Goal: Task Accomplishment & Management: Manage account settings

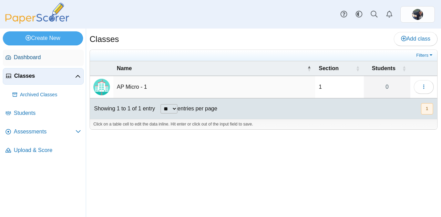
click at [17, 58] on span "Dashboard" at bounding box center [47, 58] width 67 height 8
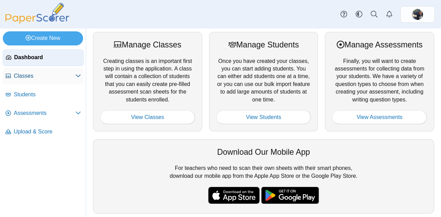
click at [19, 75] on span "Classes" at bounding box center [45, 76] width 62 height 8
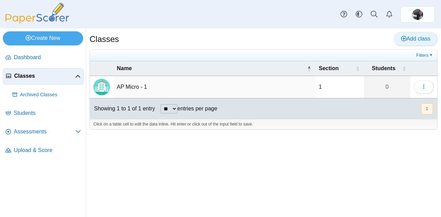
click at [406, 43] on link "Add class" at bounding box center [416, 39] width 44 height 14
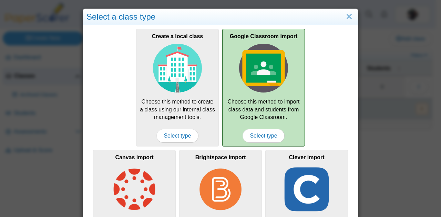
click at [255, 124] on div "Google Classroom import Choose this method to import class data and students fr…" at bounding box center [263, 88] width 83 height 118
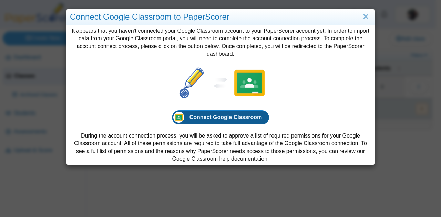
click at [212, 122] on link "Connect Google Classroom" at bounding box center [221, 118] width 98 height 14
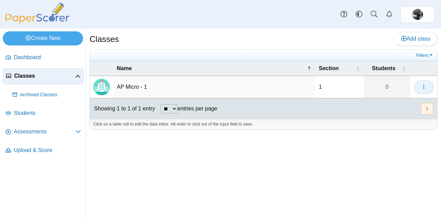
click at [429, 85] on button "button" at bounding box center [424, 87] width 20 height 14
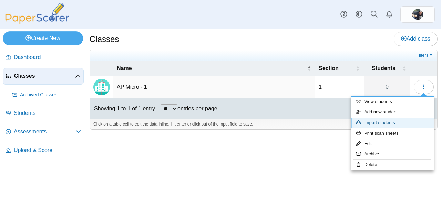
click at [387, 118] on link "Import students" at bounding box center [392, 123] width 83 height 10
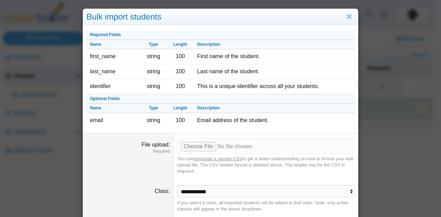
click at [214, 158] on link "download a sample CSV" at bounding box center [217, 158] width 49 height 5
click at [345, 15] on link "Close" at bounding box center [349, 17] width 11 height 12
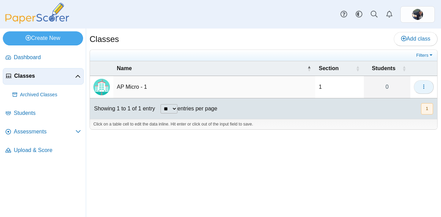
click at [423, 85] on icon "button" at bounding box center [424, 87] width 6 height 6
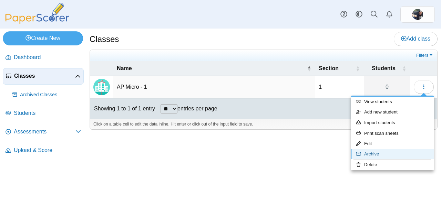
click at [371, 153] on link "Archive" at bounding box center [392, 154] width 83 height 10
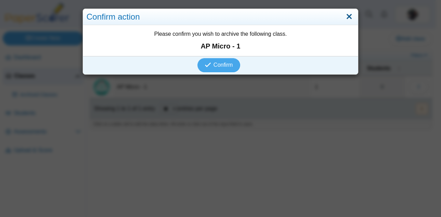
click at [346, 18] on link "Close" at bounding box center [349, 17] width 11 height 12
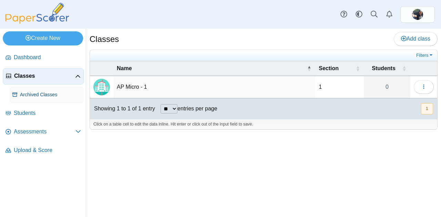
click at [35, 98] on span "Archived Classes" at bounding box center [50, 95] width 61 height 7
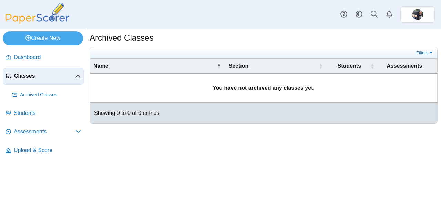
click at [29, 76] on span "Classes" at bounding box center [44, 76] width 61 height 8
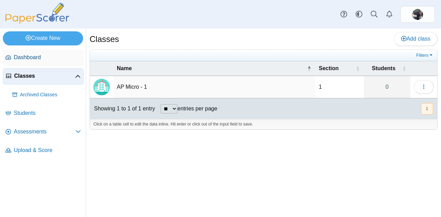
click at [23, 58] on span "Dashboard" at bounding box center [47, 58] width 67 height 8
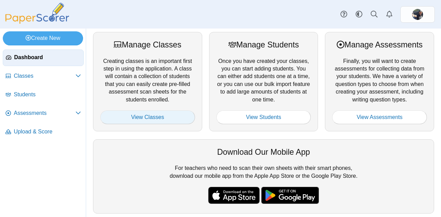
click at [153, 112] on link "View Classes" at bounding box center [147, 118] width 95 height 14
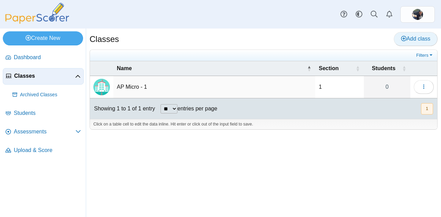
click at [411, 37] on span "Add class" at bounding box center [415, 39] width 29 height 6
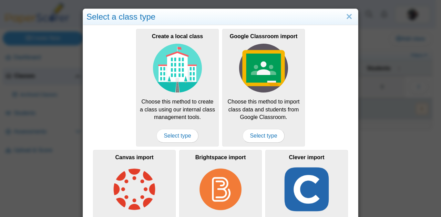
click at [174, 134] on span "Select type" at bounding box center [177, 136] width 42 height 14
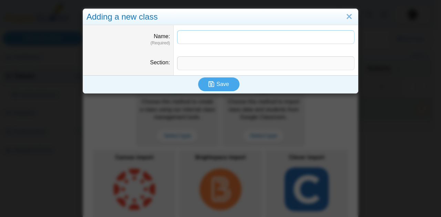
type input "*"
type input "**********"
type input "*"
click at [221, 81] on span "Save" at bounding box center [222, 84] width 12 height 6
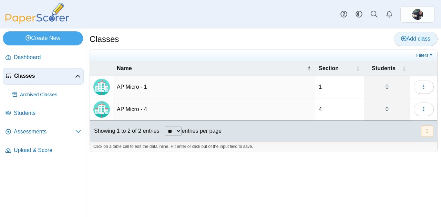
click at [409, 41] on span "Add class" at bounding box center [415, 39] width 29 height 6
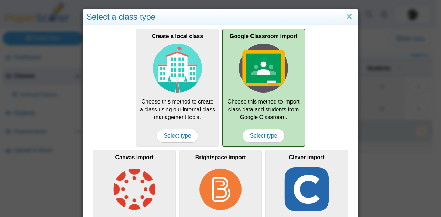
click at [258, 76] on img at bounding box center [263, 68] width 49 height 49
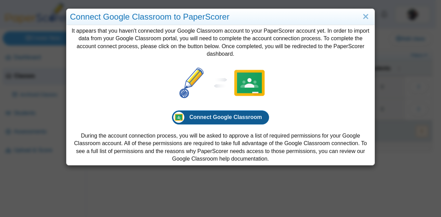
click at [214, 119] on span "Connect Google Classroom" at bounding box center [226, 117] width 73 height 6
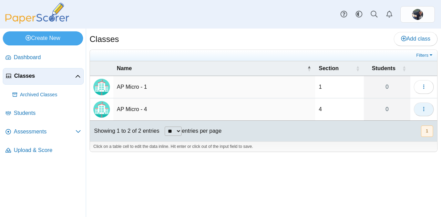
click at [429, 106] on button "button" at bounding box center [424, 110] width 20 height 14
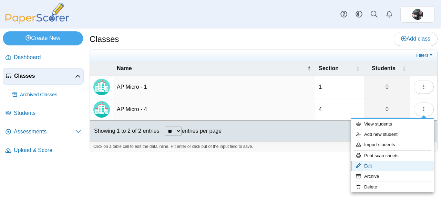
click at [377, 164] on link "Edit" at bounding box center [392, 166] width 83 height 10
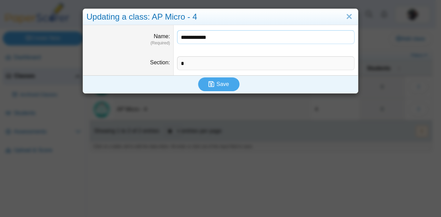
click at [192, 37] on input "**********" at bounding box center [265, 37] width 177 height 14
type input "**********"
click at [203, 82] on button "Save" at bounding box center [218, 85] width 41 height 14
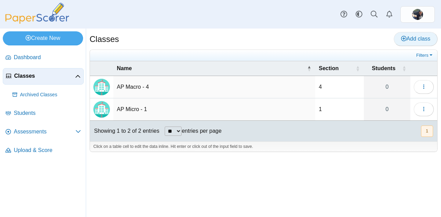
click at [408, 40] on span "Add class" at bounding box center [415, 39] width 29 height 6
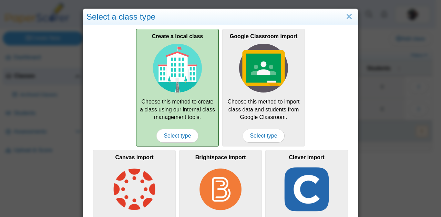
click at [171, 100] on div "Create a local class Choose this method to create a class using our internal cl…" at bounding box center [177, 88] width 83 height 118
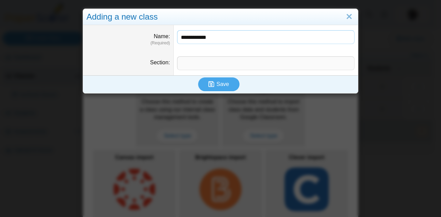
type input "**********"
type input "*"
click at [216, 84] on span "Save" at bounding box center [222, 84] width 12 height 6
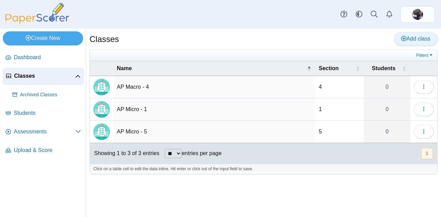
click at [415, 42] on link "Add class" at bounding box center [416, 39] width 44 height 14
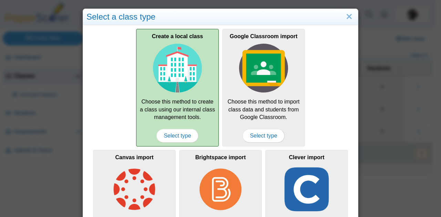
click at [183, 81] on img at bounding box center [177, 68] width 49 height 49
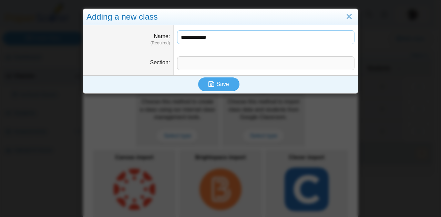
type input "**********"
type input "*"
click at [198, 78] on button "Save" at bounding box center [218, 85] width 41 height 14
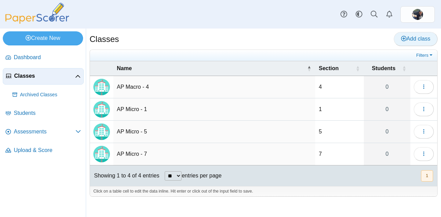
click at [416, 40] on span "Add class" at bounding box center [415, 39] width 29 height 6
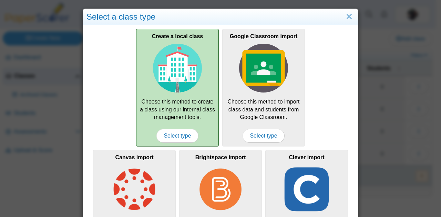
click at [188, 85] on img at bounding box center [177, 68] width 49 height 49
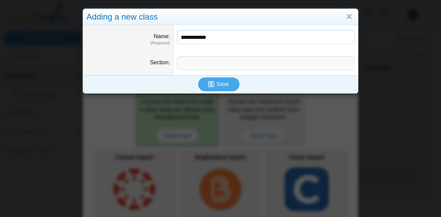
type input "**********"
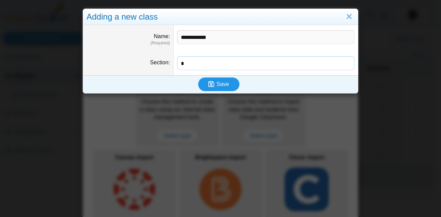
type input "*"
click at [217, 84] on span "Save" at bounding box center [222, 84] width 12 height 6
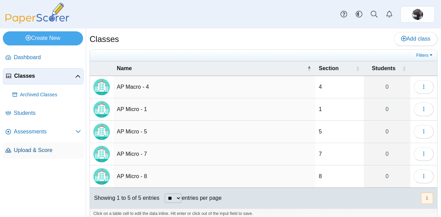
click at [20, 154] on link "Upload & Score" at bounding box center [43, 151] width 81 height 17
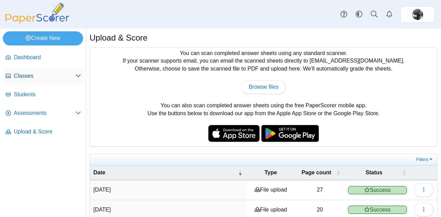
click at [15, 73] on span "Classes" at bounding box center [45, 76] width 62 height 8
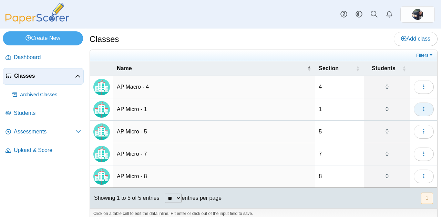
click at [414, 108] on button "button" at bounding box center [424, 110] width 20 height 14
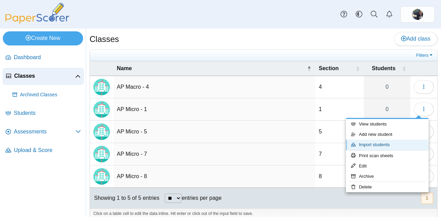
click at [383, 147] on link "Import students" at bounding box center [387, 145] width 83 height 10
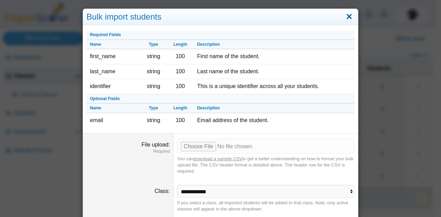
click at [347, 14] on link "Close" at bounding box center [349, 17] width 11 height 12
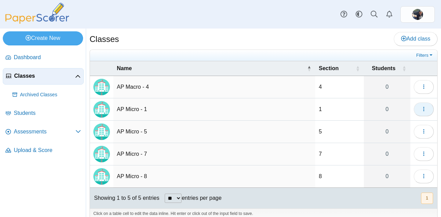
click at [421, 107] on icon "button" at bounding box center [424, 109] width 6 height 6
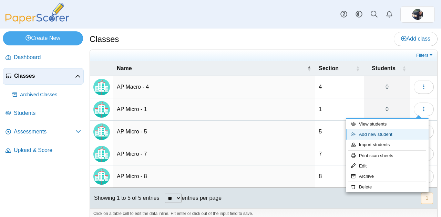
click at [376, 133] on link "Add new student" at bounding box center [387, 135] width 83 height 10
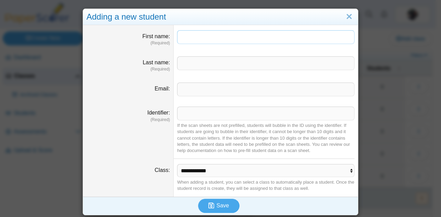
paste input "********"
type input "********"
click at [195, 68] on input "Last name" at bounding box center [265, 64] width 177 height 14
click at [184, 111] on input "Identifier" at bounding box center [265, 114] width 177 height 14
paste input "*******"
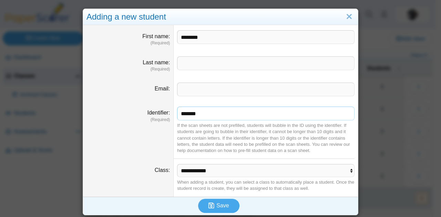
type input "*******"
click at [194, 63] on input "Last name" at bounding box center [265, 64] width 177 height 14
type input "*"
drag, startPoint x: 201, startPoint y: 40, endPoint x: 153, endPoint y: 49, distance: 49.2
click at [153, 49] on dl "First name (Required) ********" at bounding box center [220, 38] width 275 height 26
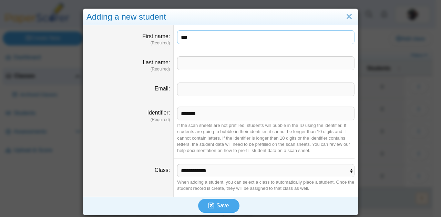
type input "***"
type input "********"
click at [216, 207] on span "Save" at bounding box center [222, 206] width 12 height 6
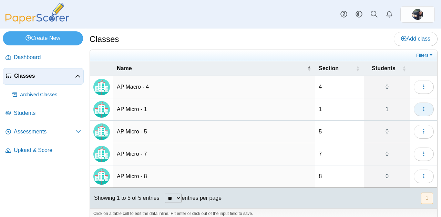
click at [421, 109] on icon "button" at bounding box center [424, 109] width 6 height 6
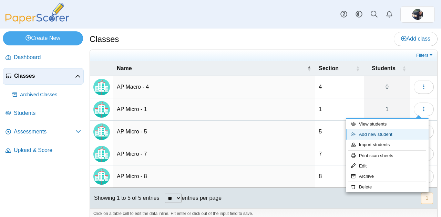
click at [373, 137] on link "Add new student" at bounding box center [387, 135] width 83 height 10
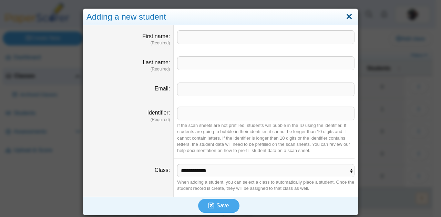
click at [349, 13] on link "Close" at bounding box center [349, 17] width 11 height 12
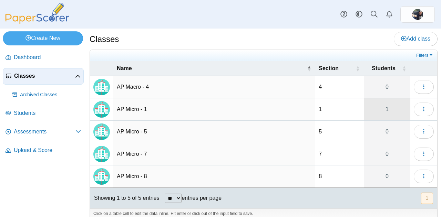
click at [398, 106] on link "1" at bounding box center [387, 110] width 47 height 22
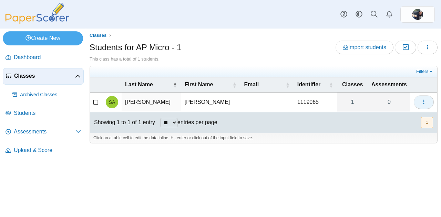
click at [425, 99] on icon "button" at bounding box center [424, 102] width 6 height 6
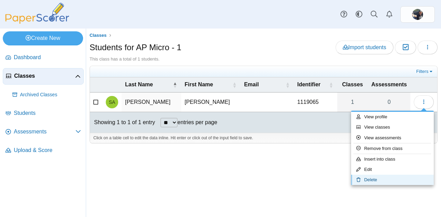
click at [369, 178] on link "Delete" at bounding box center [392, 180] width 83 height 10
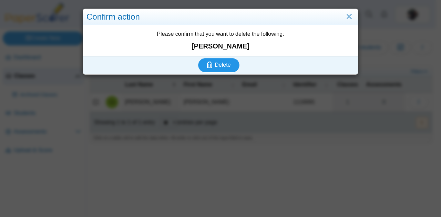
click at [216, 71] on button "Delete" at bounding box center [218, 65] width 41 height 14
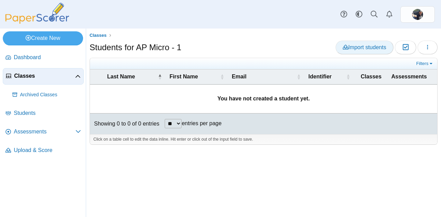
click at [359, 45] on span "Import students" at bounding box center [364, 47] width 43 height 6
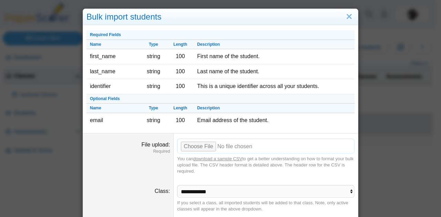
click at [200, 148] on input "File upload" at bounding box center [265, 146] width 177 height 15
type input "**********"
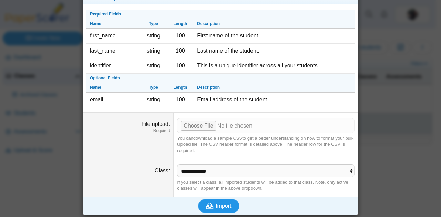
click at [217, 206] on span "Import" at bounding box center [224, 206] width 16 height 6
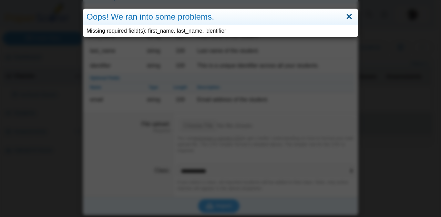
click at [349, 17] on link "Close" at bounding box center [349, 17] width 11 height 12
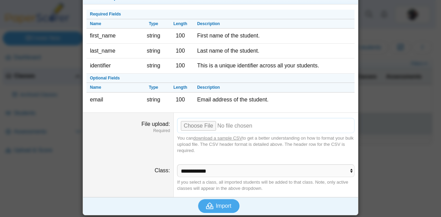
click at [206, 124] on input "File upload" at bounding box center [265, 125] width 177 height 15
click at [201, 126] on input "File upload" at bounding box center [265, 125] width 177 height 15
type input "**********"
click at [216, 207] on span "Import" at bounding box center [224, 206] width 16 height 6
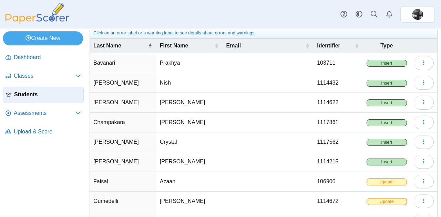
scroll to position [34, 0]
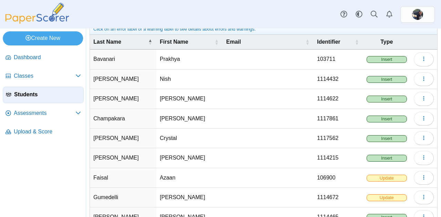
click at [382, 176] on span "Update" at bounding box center [387, 178] width 40 height 7
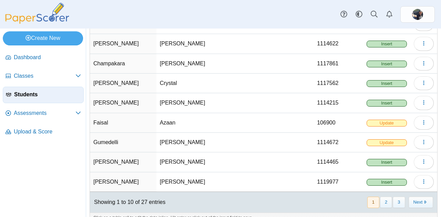
scroll to position [97, 0]
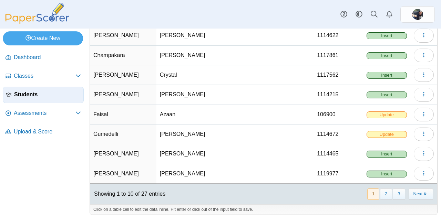
click at [382, 192] on button "2" at bounding box center [386, 194] width 12 height 11
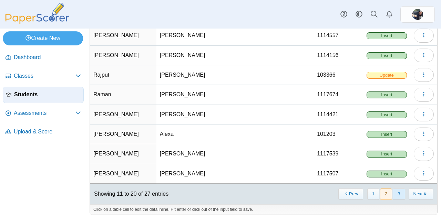
click at [395, 192] on button "3" at bounding box center [399, 194] width 12 height 11
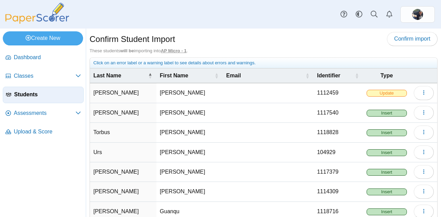
scroll to position [0, 0]
click at [423, 92] on use "button" at bounding box center [423, 93] width 1 height 4
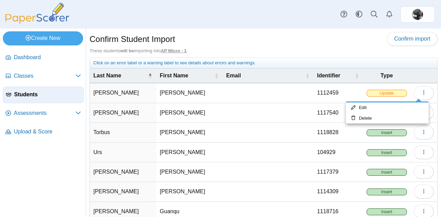
click at [423, 92] on div at bounding box center [220, 108] width 441 height 217
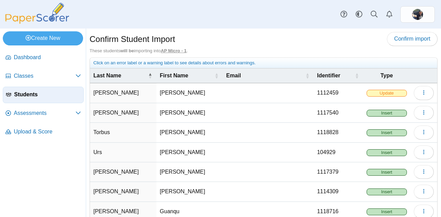
click at [423, 94] on use "button" at bounding box center [423, 93] width 1 height 4
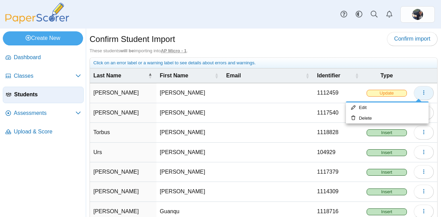
click at [378, 110] on link "Edit" at bounding box center [387, 108] width 83 height 10
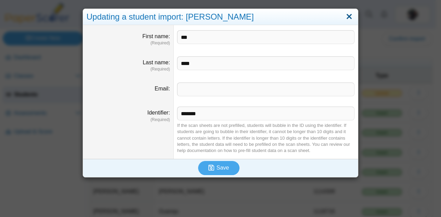
click at [347, 19] on link "Close" at bounding box center [349, 17] width 11 height 12
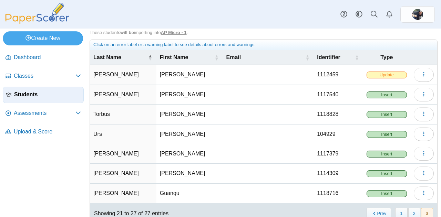
scroll to position [18, 0]
click at [378, 112] on span "Insert" at bounding box center [387, 115] width 40 height 7
click at [385, 114] on span "Insert" at bounding box center [387, 115] width 40 height 7
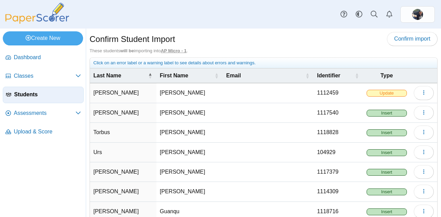
click at [192, 61] on div "Click on an error label or a warning label to see details about errors and warn…" at bounding box center [263, 63] width 340 height 6
click at [384, 93] on span "Update" at bounding box center [387, 93] width 40 height 7
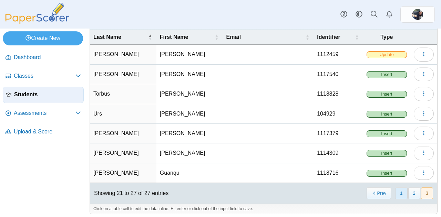
click at [396, 195] on button "1" at bounding box center [401, 193] width 12 height 11
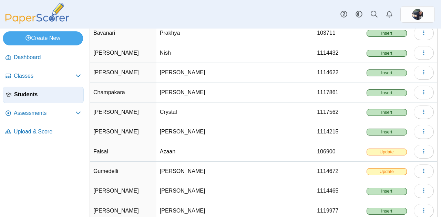
scroll to position [0, 0]
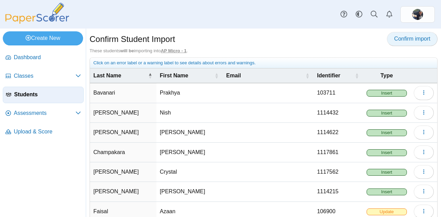
click at [413, 33] on link "Confirm import" at bounding box center [412, 39] width 51 height 14
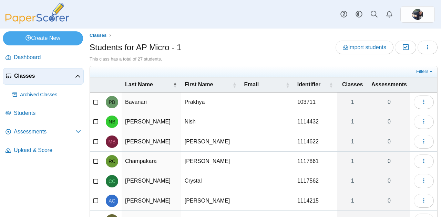
scroll to position [106, 0]
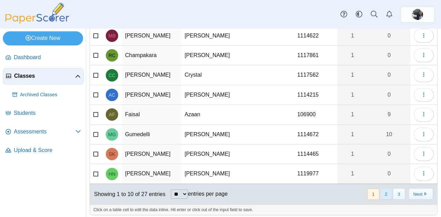
click at [381, 191] on button "2" at bounding box center [386, 194] width 12 height 11
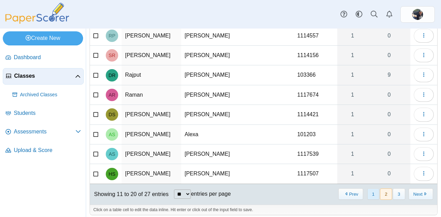
click at [368, 189] on button "1" at bounding box center [373, 194] width 12 height 11
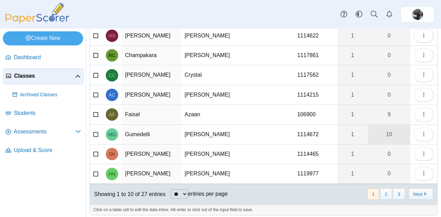
click at [379, 132] on link "10" at bounding box center [389, 134] width 42 height 19
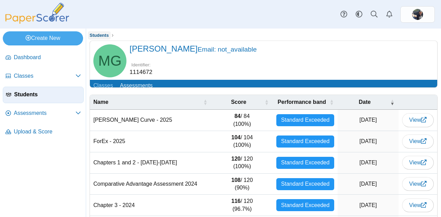
click at [96, 33] on span "Students" at bounding box center [99, 35] width 19 height 5
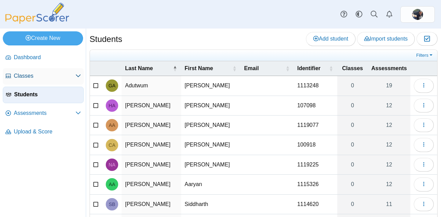
click at [61, 72] on span "Classes" at bounding box center [45, 76] width 62 height 8
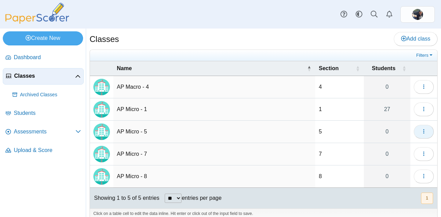
click at [419, 126] on button "button" at bounding box center [424, 132] width 20 height 14
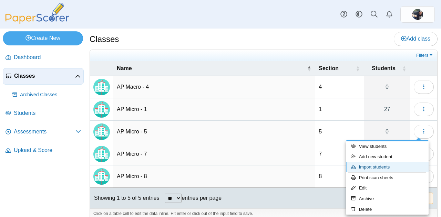
click at [379, 168] on link "Import students" at bounding box center [387, 167] width 83 height 10
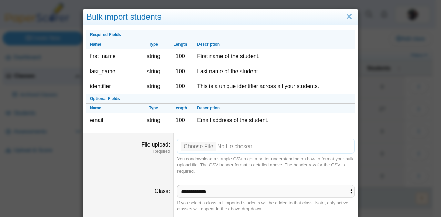
click at [196, 146] on input "File upload" at bounding box center [265, 146] width 177 height 15
type input "**********"
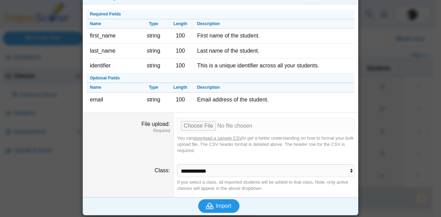
click at [222, 207] on span "Import" at bounding box center [224, 206] width 16 height 6
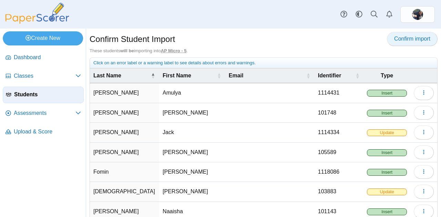
click at [404, 38] on span "Confirm import" at bounding box center [412, 39] width 36 height 6
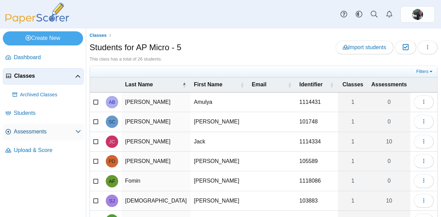
click at [30, 133] on span "Assessments" at bounding box center [45, 132] width 62 height 8
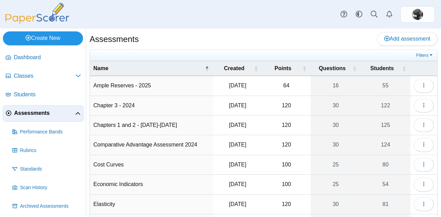
click at [37, 39] on link "Create New" at bounding box center [43, 38] width 80 height 14
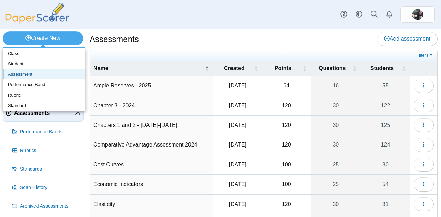
click at [26, 74] on link "Assessment" at bounding box center [44, 74] width 83 height 10
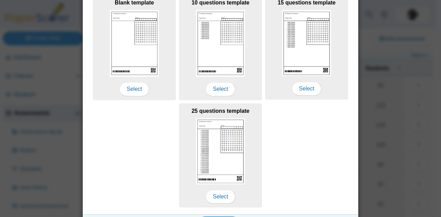
scroll to position [152, 0]
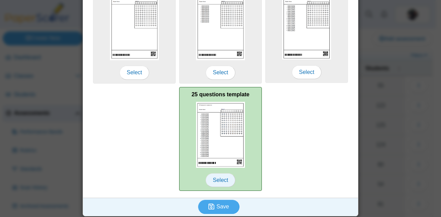
click at [221, 181] on span "Select" at bounding box center [221, 181] width 30 height 14
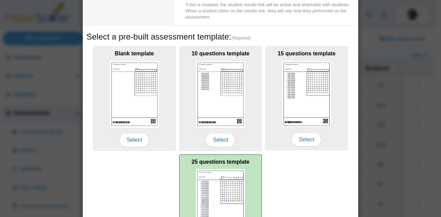
scroll to position [0, 0]
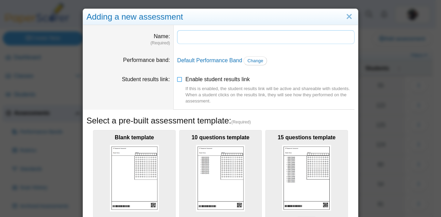
click at [227, 39] on input "Name" at bounding box center [265, 37] width 177 height 14
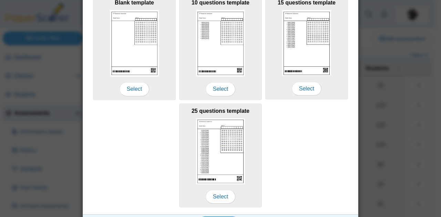
scroll to position [152, 0]
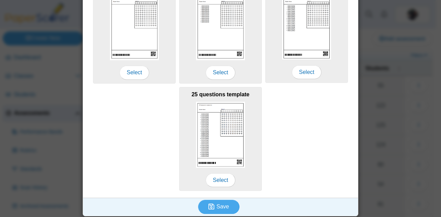
type input "**********"
click at [221, 208] on span "Save" at bounding box center [222, 207] width 12 height 6
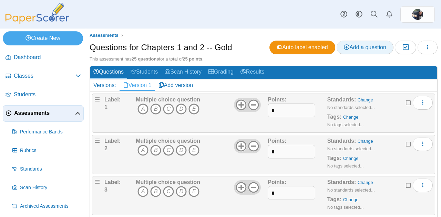
drag, startPoint x: 369, startPoint y: 47, endPoint x: 374, endPoint y: 47, distance: 4.9
click at [374, 47] on span "Add a question" at bounding box center [365, 47] width 42 height 6
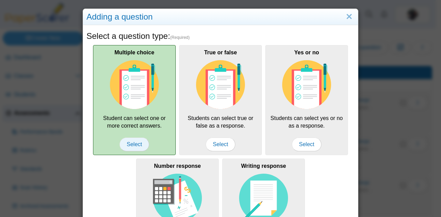
click at [129, 140] on span "Select" at bounding box center [135, 145] width 30 height 14
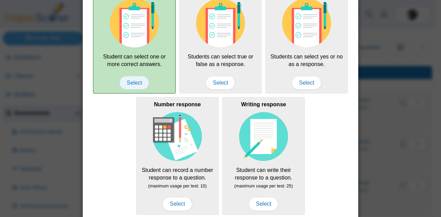
scroll to position [125, 0]
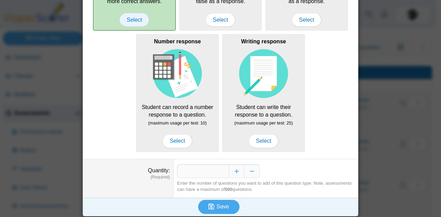
type input "*"
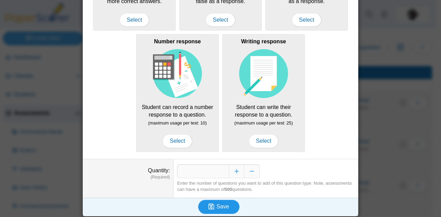
click at [219, 206] on span "Save" at bounding box center [222, 207] width 12 height 6
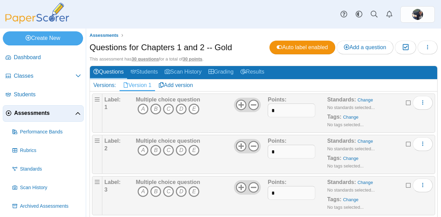
click at [192, 61] on u "30 points" at bounding box center [193, 59] width 20 height 5
click at [178, 84] on link "Add version" at bounding box center [176, 86] width 42 height 12
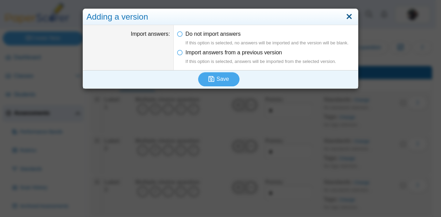
click at [345, 15] on link "Close" at bounding box center [349, 17] width 11 height 12
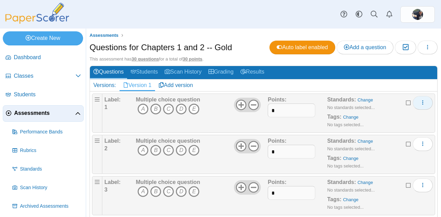
click at [413, 102] on button "More options" at bounding box center [423, 103] width 20 height 14
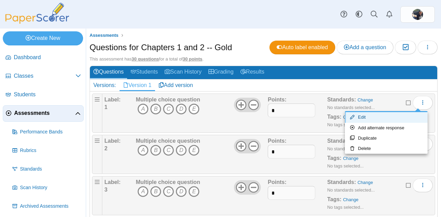
click at [378, 117] on link "Edit" at bounding box center [386, 117] width 83 height 10
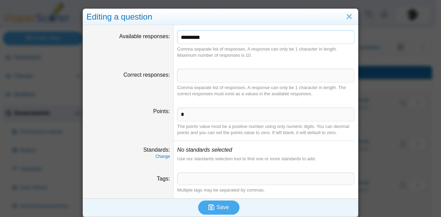
click at [204, 36] on input "*********" at bounding box center [265, 37] width 177 height 14
type input "*******"
drag, startPoint x: 185, startPoint y: 116, endPoint x: 161, endPoint y: 118, distance: 23.8
click at [161, 118] on dl "Points * The points value must be a positive number using only numeric digits. …" at bounding box center [220, 122] width 275 height 39
type input "*"
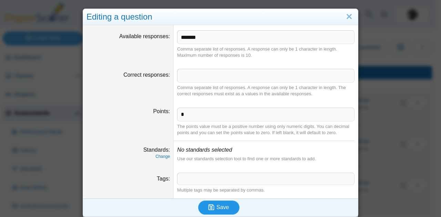
click at [216, 206] on span "Save" at bounding box center [222, 208] width 12 height 6
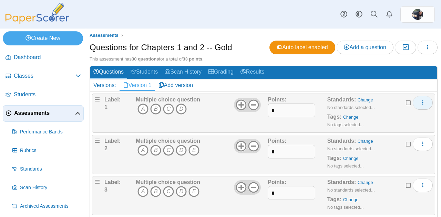
click at [415, 99] on button "More options" at bounding box center [423, 103] width 20 height 14
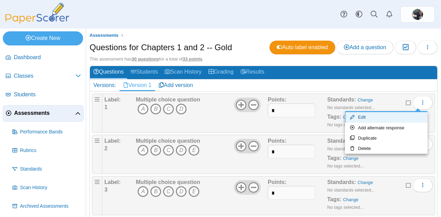
click at [365, 119] on link "Edit" at bounding box center [386, 117] width 83 height 10
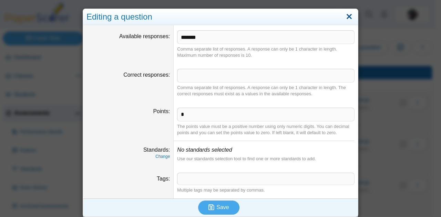
click at [348, 17] on link "Close" at bounding box center [349, 17] width 11 height 12
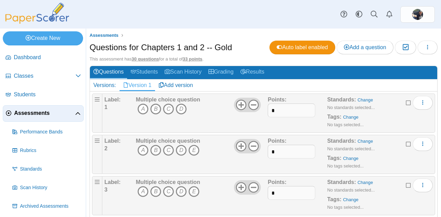
click at [406, 101] on icon at bounding box center [409, 102] width 6 height 5
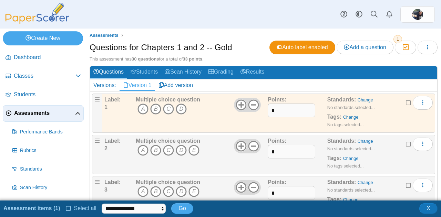
click at [68, 208] on icon at bounding box center [69, 208] width 6 height 5
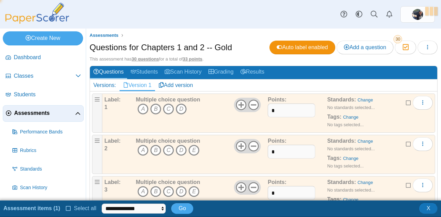
scroll to position [1, 0]
click at [423, 104] on button "More options" at bounding box center [423, 103] width 20 height 14
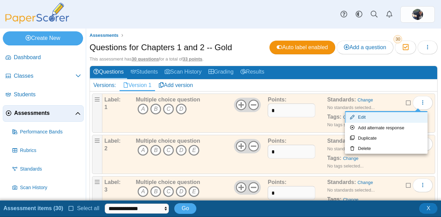
click at [364, 118] on link "Edit" at bounding box center [386, 117] width 83 height 10
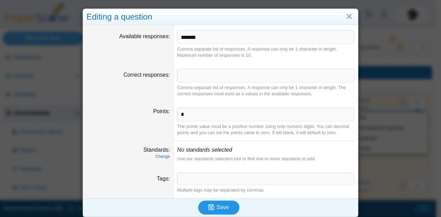
click at [211, 211] on icon "submit" at bounding box center [211, 207] width 6 height 7
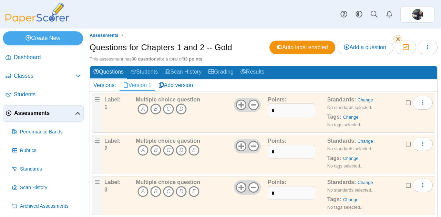
click at [406, 101] on icon at bounding box center [409, 102] width 6 height 5
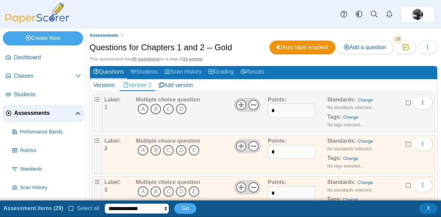
click at [406, 101] on icon at bounding box center [409, 102] width 6 height 5
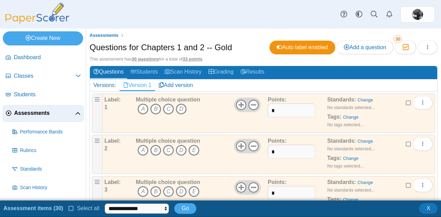
click at [69, 206] on label "Select all" at bounding box center [84, 209] width 31 height 8
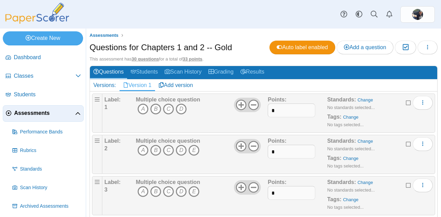
click at [406, 143] on icon at bounding box center [409, 143] width 6 height 5
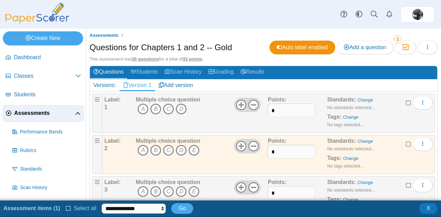
click at [66, 207] on icon at bounding box center [69, 208] width 6 height 5
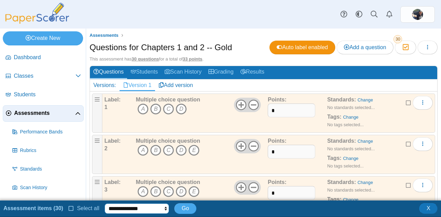
click at [111, 207] on select "**********" at bounding box center [137, 209] width 64 height 10
select select "******"
click at [105, 204] on select "**********" at bounding box center [137, 209] width 64 height 10
click at [420, 141] on icon "More options" at bounding box center [423, 144] width 6 height 6
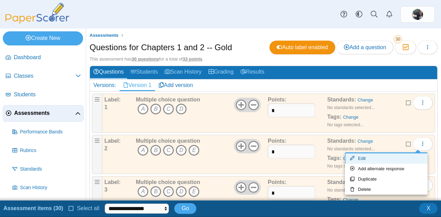
click at [361, 160] on link "Edit" at bounding box center [386, 159] width 83 height 10
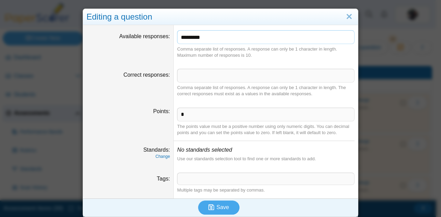
click at [209, 40] on input "*********" at bounding box center [265, 37] width 177 height 14
type input "*******"
drag, startPoint x: 181, startPoint y: 118, endPoint x: 115, endPoint y: 126, distance: 65.6
click at [115, 126] on dl "Points * The points value must be a positive number using only numeric digits. …" at bounding box center [220, 122] width 275 height 39
type input "*"
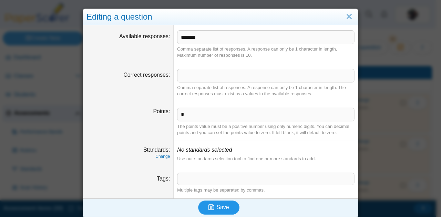
click at [216, 206] on span "Save" at bounding box center [222, 208] width 12 height 6
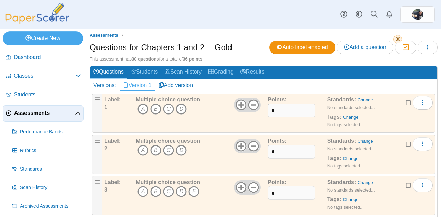
click at [406, 143] on icon at bounding box center [409, 143] width 6 height 5
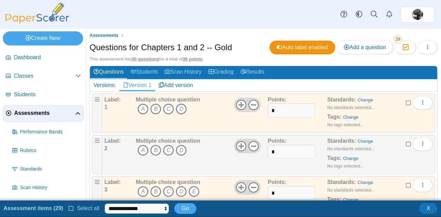
click at [406, 143] on icon at bounding box center [409, 143] width 6 height 5
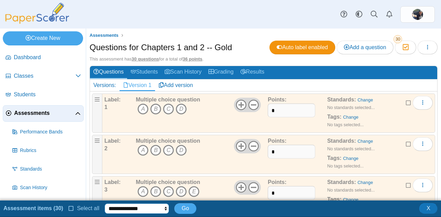
click at [154, 211] on select "**********" at bounding box center [137, 209] width 64 height 10
select select "******"
click at [105, 204] on select "**********" at bounding box center [137, 209] width 64 height 10
click at [174, 208] on button "Go" at bounding box center [185, 209] width 22 height 10
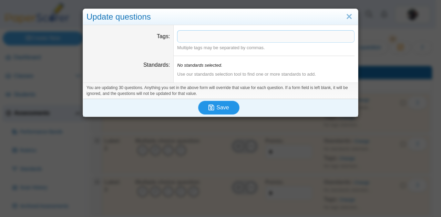
click at [214, 106] on icon "submit" at bounding box center [212, 108] width 8 height 8
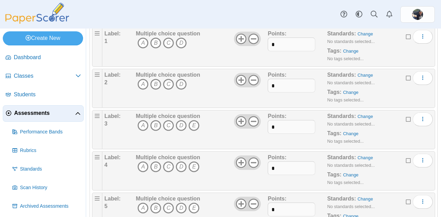
scroll to position [66, 0]
click at [249, 120] on use at bounding box center [253, 122] width 11 height 11
click at [282, 133] on div "Points: *" at bounding box center [297, 130] width 59 height 34
click at [278, 124] on input "*" at bounding box center [292, 128] width 48 height 14
type input "*"
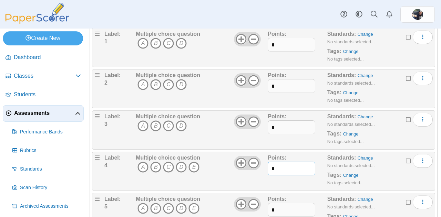
click at [274, 166] on input "*" at bounding box center [292, 169] width 48 height 14
type input "*"
click at [249, 158] on icon at bounding box center [253, 163] width 11 height 11
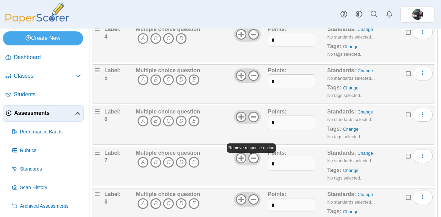
scroll to position [0, 0]
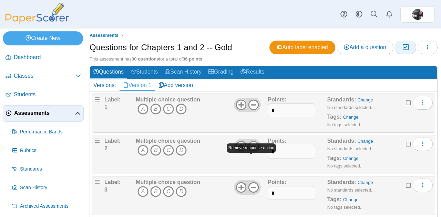
click at [402, 44] on icon "button" at bounding box center [405, 47] width 7 height 6
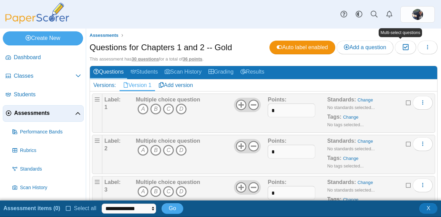
click at [406, 102] on icon at bounding box center [409, 102] width 6 height 5
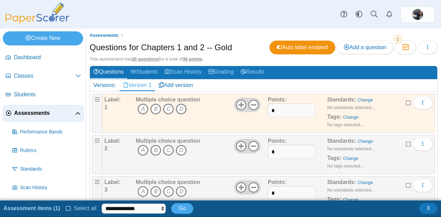
click at [66, 209] on icon at bounding box center [69, 208] width 6 height 5
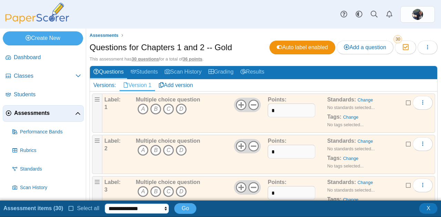
click at [112, 211] on select "**********" at bounding box center [137, 209] width 64 height 10
click at [371, 213] on div "**********" at bounding box center [220, 209] width 441 height 12
click at [388, 141] on div "Standards: Change No standards selected... Tags: Change No tags selected..." at bounding box center [371, 154] width 89 height 34
click at [402, 45] on icon "button" at bounding box center [405, 47] width 7 height 6
click at [402, 49] on icon "button" at bounding box center [405, 47] width 7 height 6
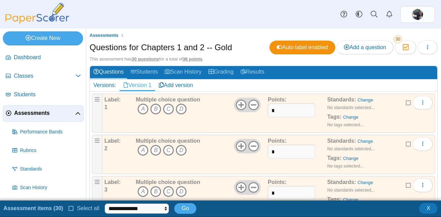
click at [69, 210] on icon at bounding box center [72, 208] width 6 height 5
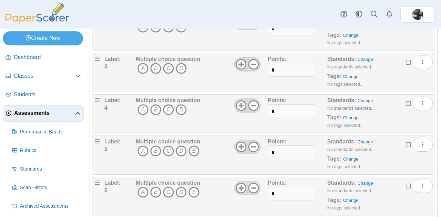
scroll to position [123, 0]
click at [250, 147] on icon at bounding box center [253, 147] width 11 height 11
type input "*"
click at [252, 188] on icon at bounding box center [253, 189] width 11 height 11
type input "*"
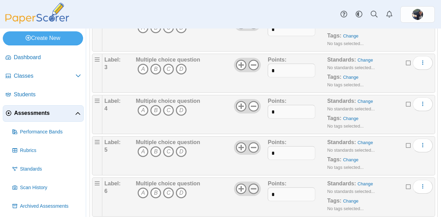
scroll to position [227, 0]
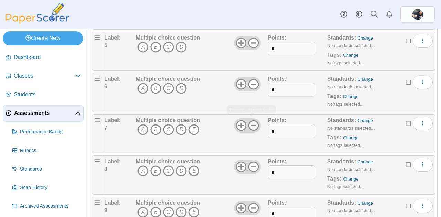
click at [250, 122] on icon at bounding box center [253, 125] width 11 height 11
type input "*"
click at [250, 162] on icon at bounding box center [253, 167] width 11 height 11
type input "*"
click at [249, 203] on icon at bounding box center [253, 208] width 11 height 11
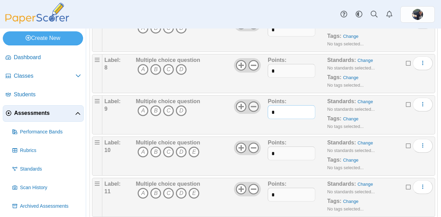
scroll to position [335, 0]
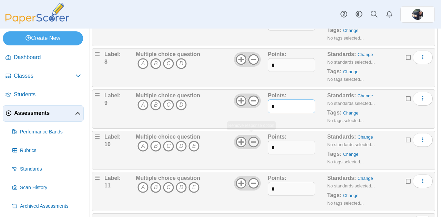
type input "*"
click at [251, 137] on icon at bounding box center [253, 142] width 11 height 11
type input "*"
click at [250, 178] on icon at bounding box center [253, 183] width 11 height 11
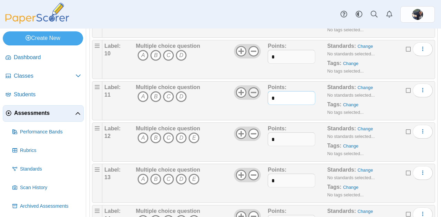
scroll to position [427, 0]
type input "*"
click at [256, 131] on use at bounding box center [253, 132] width 11 height 11
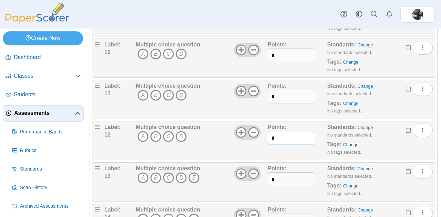
type input "*"
click at [255, 169] on use at bounding box center [253, 174] width 11 height 11
type input "*"
click at [254, 210] on icon at bounding box center [253, 215] width 11 height 11
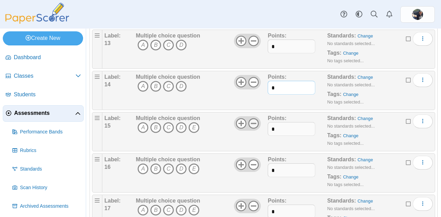
type input "*"
click at [255, 123] on use at bounding box center [253, 124] width 11 height 11
type input "*"
click at [254, 160] on icon at bounding box center [253, 165] width 11 height 11
type input "*"
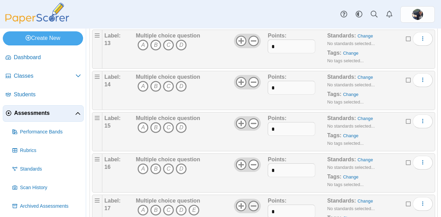
click at [254, 205] on use at bounding box center [253, 206] width 11 height 11
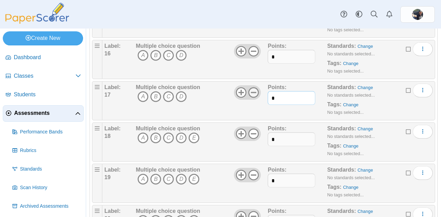
scroll to position [685, 0]
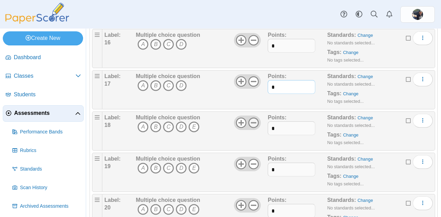
type input "*"
click at [252, 121] on icon at bounding box center [253, 122] width 11 height 11
type input "*"
click at [254, 160] on icon at bounding box center [253, 164] width 11 height 11
type input "*"
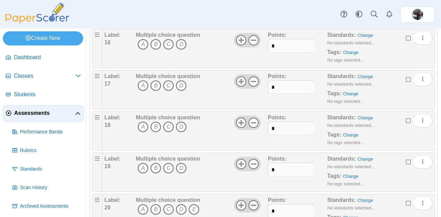
click at [256, 204] on icon at bounding box center [253, 205] width 11 height 11
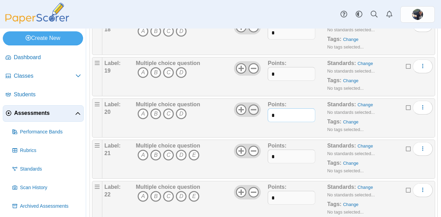
scroll to position [787, 0]
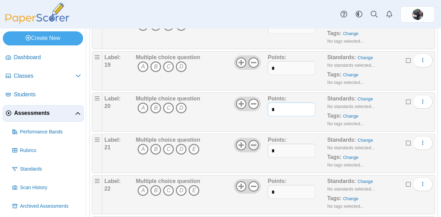
type input "*"
click at [251, 143] on icon at bounding box center [253, 145] width 11 height 11
type input "*"
click at [255, 182] on icon at bounding box center [253, 186] width 11 height 11
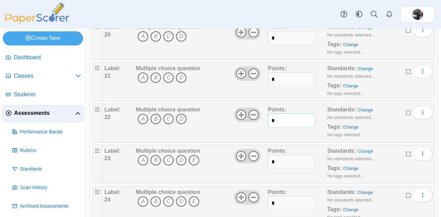
scroll to position [868, 0]
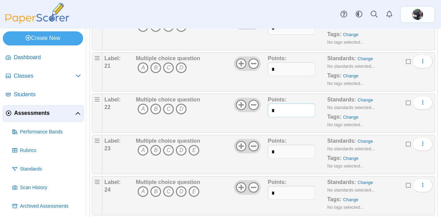
type input "*"
click at [251, 143] on icon at bounding box center [253, 146] width 11 height 11
type input "*"
click at [256, 183] on use at bounding box center [253, 188] width 11 height 11
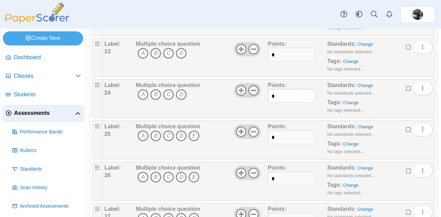
scroll to position [966, 0]
type input "*"
click at [252, 127] on icon at bounding box center [253, 131] width 11 height 11
type input "*"
click at [250, 170] on use at bounding box center [253, 173] width 11 height 11
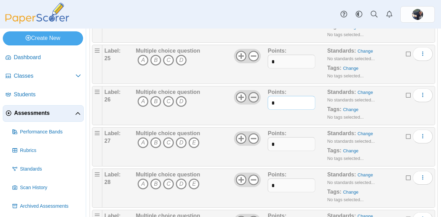
scroll to position [1041, 0]
type input "*"
click at [253, 134] on icon at bounding box center [253, 138] width 11 height 11
type input "*"
click at [255, 175] on use at bounding box center [253, 180] width 11 height 11
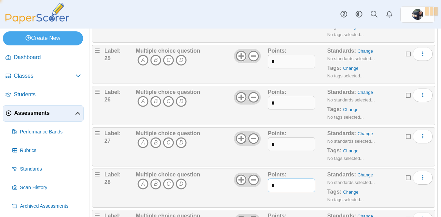
type input "*"
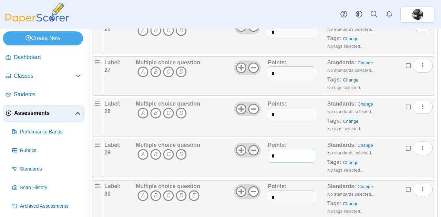
scroll to position [1123, 0]
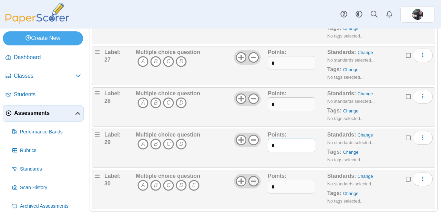
type input "*"
click at [254, 177] on use at bounding box center [253, 181] width 11 height 11
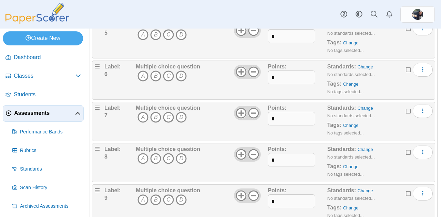
scroll to position [0, 0]
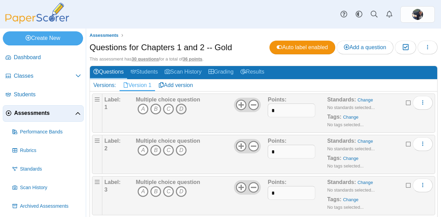
type input "*"
click at [182, 108] on icon "D" at bounding box center [181, 109] width 11 height 11
click at [166, 150] on icon "C" at bounding box center [168, 150] width 11 height 11
click at [157, 191] on icon "B" at bounding box center [155, 191] width 11 height 11
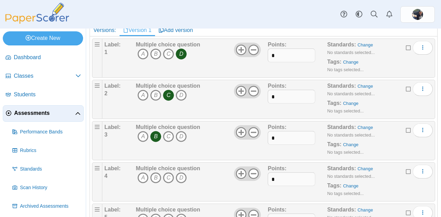
scroll to position [69, 0]
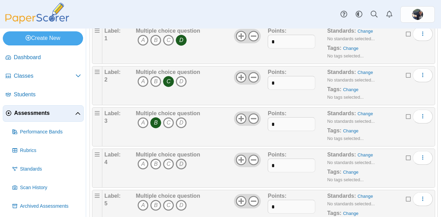
click at [180, 163] on icon "D" at bounding box center [181, 164] width 11 height 11
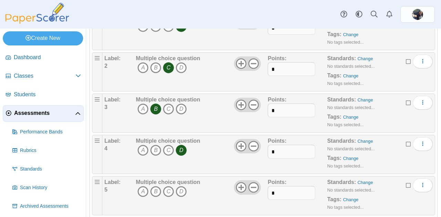
scroll to position [96, 0]
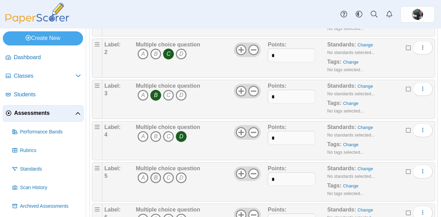
click at [158, 175] on icon "B" at bounding box center [155, 178] width 11 height 11
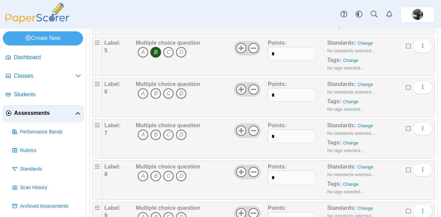
click at [183, 91] on icon "D" at bounding box center [181, 93] width 11 height 11
click at [137, 134] on icon "A" at bounding box center [142, 135] width 11 height 11
click at [143, 171] on icon "A" at bounding box center [142, 176] width 11 height 11
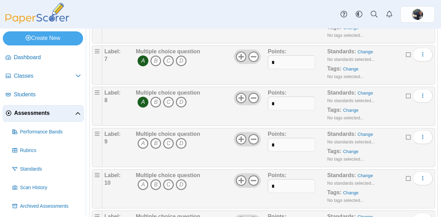
scroll to position [297, 0]
click at [181, 140] on icon "D" at bounding box center [181, 142] width 11 height 11
click at [168, 181] on icon "C" at bounding box center [168, 184] width 11 height 11
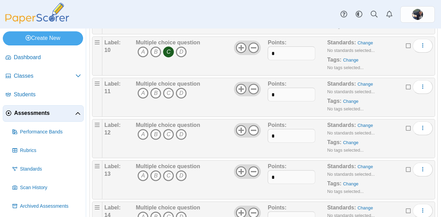
scroll to position [432, 0]
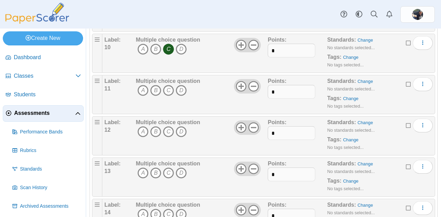
click at [186, 85] on icon "D" at bounding box center [181, 90] width 11 height 11
click at [155, 128] on icon "B" at bounding box center [155, 131] width 11 height 11
click at [181, 169] on icon "D" at bounding box center [181, 173] width 11 height 11
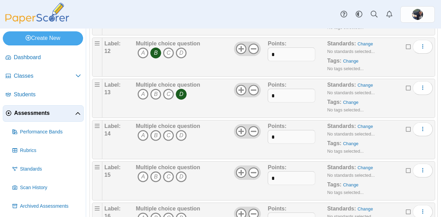
scroll to position [511, 0]
click at [181, 132] on icon "D" at bounding box center [181, 135] width 11 height 11
click at [142, 174] on icon "A" at bounding box center [142, 176] width 11 height 11
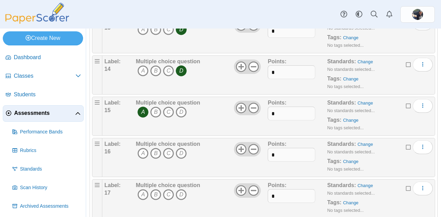
scroll to position [586, 0]
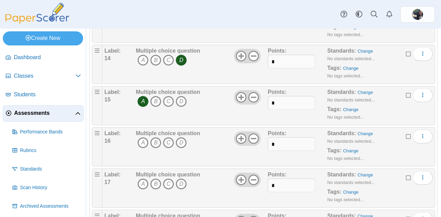
click at [155, 140] on icon "B" at bounding box center [155, 142] width 11 height 11
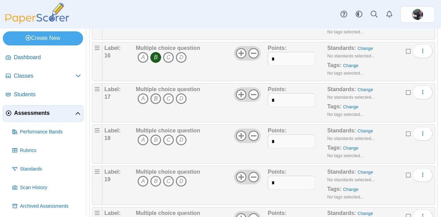
click at [155, 93] on icon "B" at bounding box center [155, 98] width 11 height 11
click at [167, 135] on icon "C" at bounding box center [168, 140] width 11 height 11
click at [168, 177] on icon "C" at bounding box center [168, 181] width 11 height 11
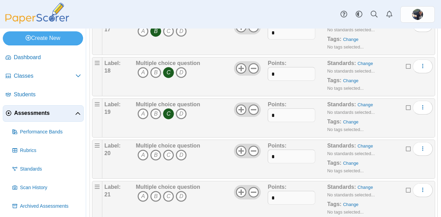
scroll to position [740, 0]
click at [181, 149] on icon "D" at bounding box center [181, 154] width 11 height 11
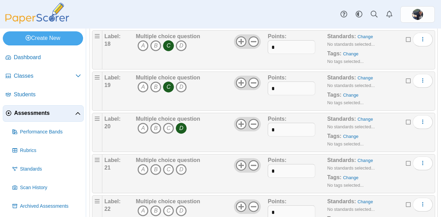
scroll to position [771, 0]
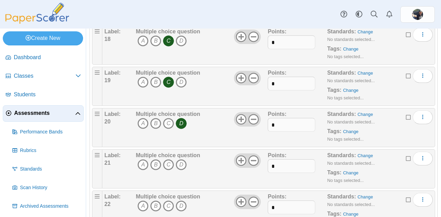
click at [142, 160] on icon "A" at bounding box center [142, 165] width 11 height 11
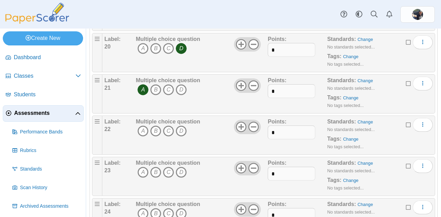
scroll to position [848, 0]
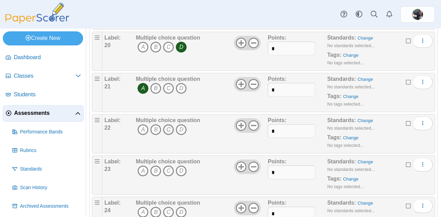
click at [167, 125] on icon "C" at bounding box center [168, 129] width 11 height 11
click at [170, 166] on icon "C" at bounding box center [168, 171] width 11 height 11
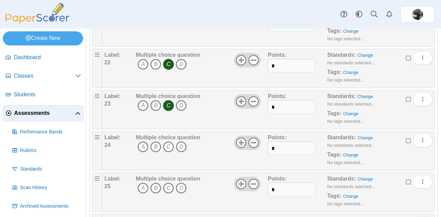
scroll to position [914, 0]
click at [155, 141] on icon "B" at bounding box center [155, 146] width 11 height 11
click at [184, 183] on icon "D" at bounding box center [181, 187] width 11 height 11
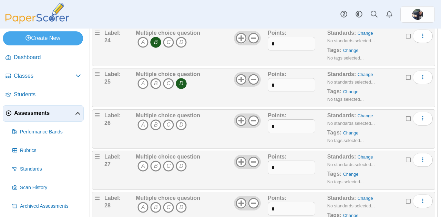
scroll to position [1018, 0]
click at [142, 119] on icon "A" at bounding box center [142, 124] width 11 height 11
click at [181, 161] on icon "D" at bounding box center [181, 166] width 11 height 11
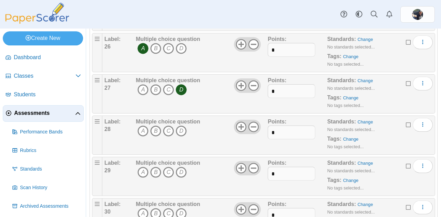
scroll to position [1094, 0]
click at [181, 126] on icon "D" at bounding box center [181, 131] width 11 height 11
click at [139, 167] on icon "A" at bounding box center [142, 172] width 11 height 11
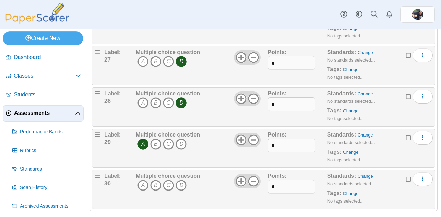
click at [141, 180] on icon "A" at bounding box center [142, 185] width 11 height 11
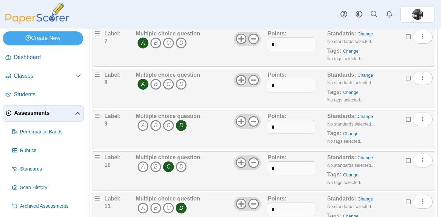
scroll to position [0, 0]
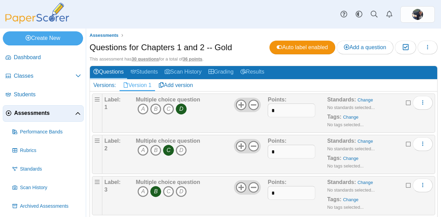
click at [421, 42] on button "button" at bounding box center [428, 48] width 20 height 14
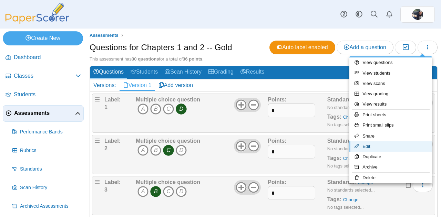
click at [370, 144] on link "Edit" at bounding box center [390, 147] width 83 height 10
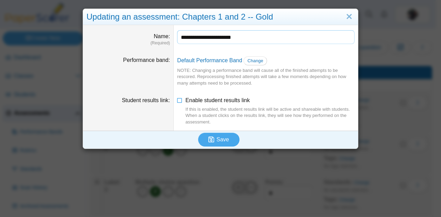
drag, startPoint x: 219, startPoint y: 38, endPoint x: 297, endPoint y: 37, distance: 77.5
click at [297, 37] on input "**********" at bounding box center [265, 37] width 177 height 14
type input "**********"
click at [217, 139] on span "Save" at bounding box center [222, 140] width 12 height 6
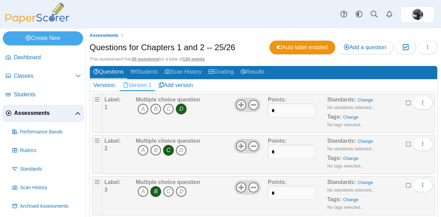
click at [174, 84] on link "Add version" at bounding box center [176, 86] width 42 height 12
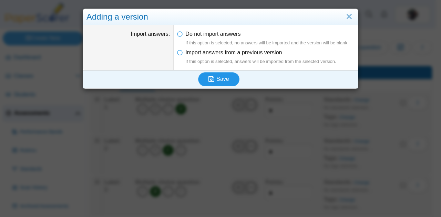
click at [226, 78] on button "Save" at bounding box center [218, 79] width 41 height 14
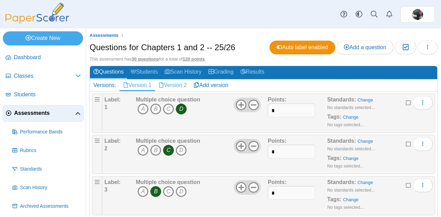
click at [168, 85] on link "Version 2" at bounding box center [172, 86] width 35 height 12
click at [155, 108] on icon "B" at bounding box center [155, 109] width 11 height 11
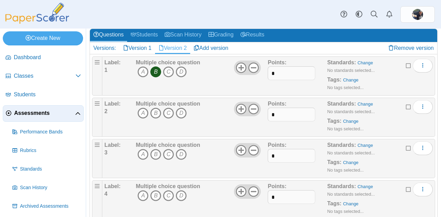
scroll to position [41, 0]
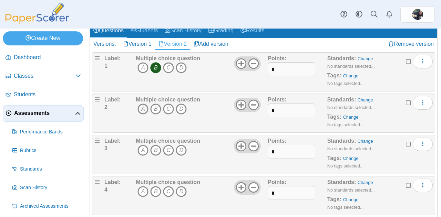
click at [142, 109] on icon "A" at bounding box center [142, 109] width 11 height 11
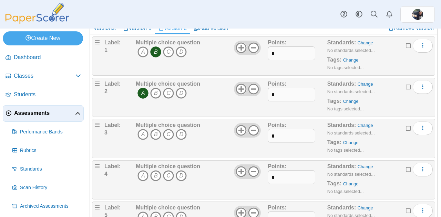
scroll to position [59, 0]
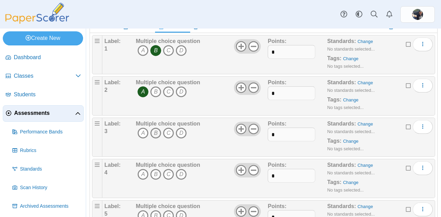
click at [155, 135] on icon "B" at bounding box center [155, 133] width 11 height 11
click at [142, 173] on icon "A" at bounding box center [142, 174] width 11 height 11
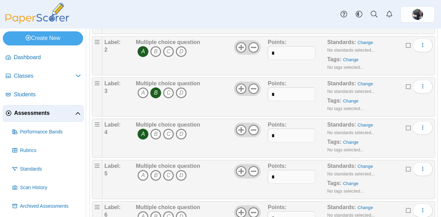
scroll to position [100, 0]
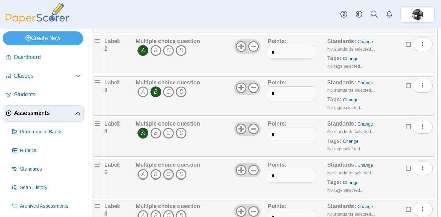
click at [168, 172] on icon "C" at bounding box center [168, 174] width 11 height 11
click at [155, 214] on icon "B" at bounding box center [155, 216] width 11 height 11
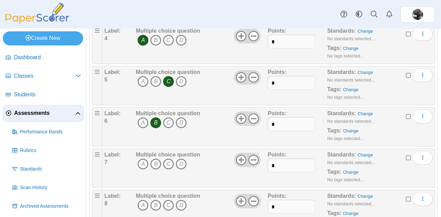
scroll to position [194, 0]
click at [168, 163] on icon "C" at bounding box center [168, 163] width 11 height 11
click at [155, 202] on icon "B" at bounding box center [155, 204] width 11 height 11
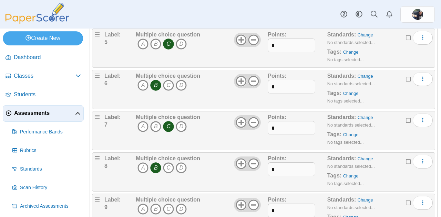
scroll to position [234, 0]
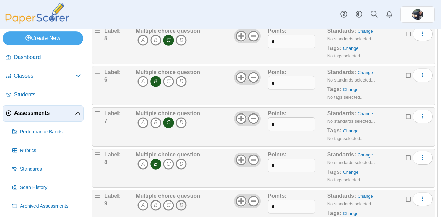
click at [181, 204] on icon "D" at bounding box center [181, 205] width 11 height 11
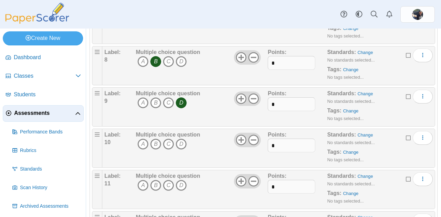
scroll to position [338, 0]
click at [142, 140] on icon "A" at bounding box center [142, 143] width 11 height 11
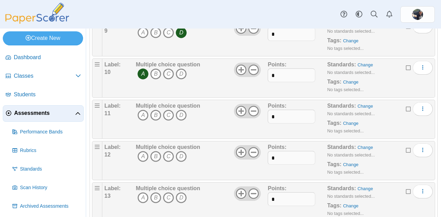
scroll to position [417, 0]
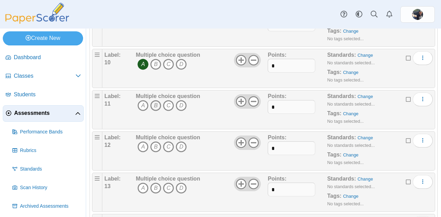
click at [155, 102] on icon "B" at bounding box center [155, 105] width 11 height 11
click at [168, 143] on icon "C" at bounding box center [168, 147] width 11 height 11
click at [141, 185] on icon "A" at bounding box center [142, 188] width 11 height 11
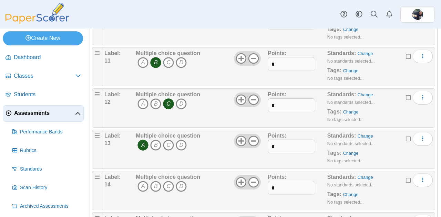
scroll to position [464, 0]
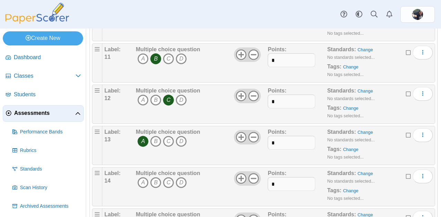
click at [181, 178] on icon "D" at bounding box center [181, 182] width 11 height 11
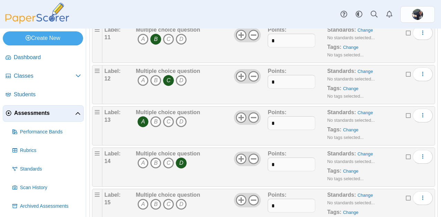
scroll to position [484, 0]
click at [407, 165] on div "Standards: Change No standards selected... Tags: Change No tags selected..." at bounding box center [371, 167] width 89 height 34
click at [168, 199] on icon "C" at bounding box center [168, 203] width 11 height 11
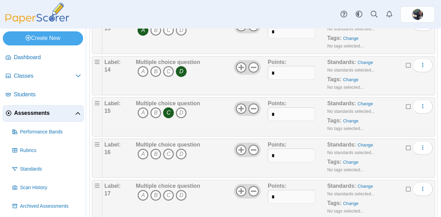
scroll to position [580, 0]
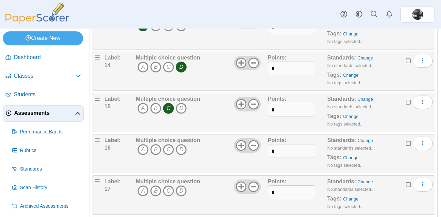
click at [155, 187] on icon "B" at bounding box center [155, 191] width 11 height 11
click at [155, 145] on icon "B" at bounding box center [155, 149] width 11 height 11
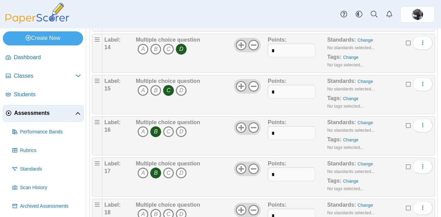
scroll to position [598, 0]
click at [156, 167] on icon "B" at bounding box center [155, 172] width 11 height 11
click at [181, 169] on icon "D" at bounding box center [181, 172] width 11 height 11
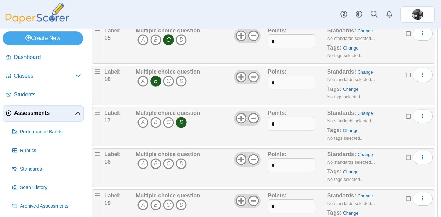
scroll to position [651, 0]
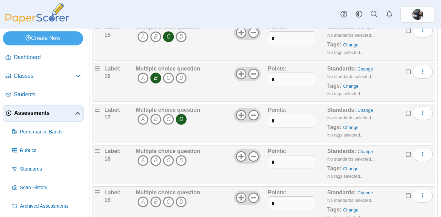
click at [142, 156] on icon "A" at bounding box center [142, 160] width 11 height 11
click at [167, 197] on icon "C" at bounding box center [168, 202] width 11 height 11
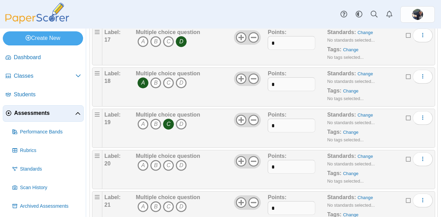
scroll to position [731, 0]
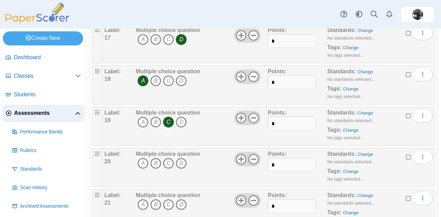
click at [141, 158] on icon "A" at bounding box center [142, 163] width 11 height 11
click at [155, 200] on icon "B" at bounding box center [155, 204] width 11 height 11
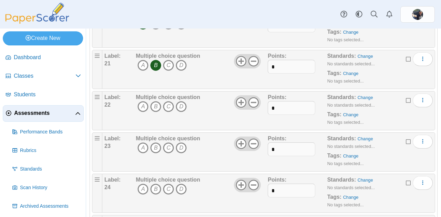
scroll to position [871, 0]
click at [181, 104] on icon "D" at bounding box center [181, 106] width 11 height 11
click at [182, 143] on icon "D" at bounding box center [181, 147] width 11 height 11
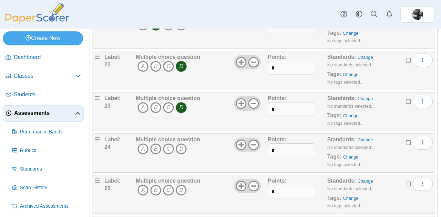
scroll to position [915, 0]
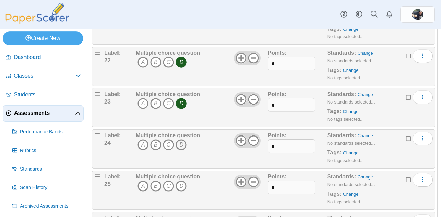
click at [186, 140] on icon "D" at bounding box center [181, 145] width 11 height 11
click at [155, 181] on icon "B" at bounding box center [155, 186] width 11 height 11
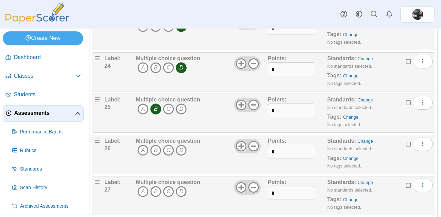
scroll to position [994, 0]
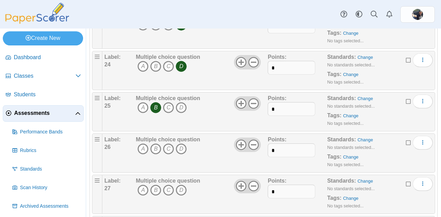
click at [169, 144] on icon "C" at bounding box center [168, 149] width 11 height 11
click at [142, 185] on icon "A" at bounding box center [142, 190] width 11 height 11
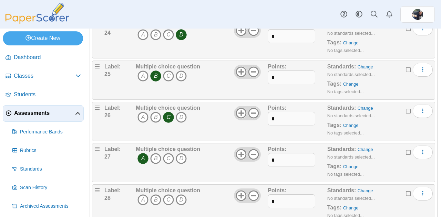
scroll to position [1026, 0]
click at [155, 194] on icon "B" at bounding box center [155, 199] width 11 height 11
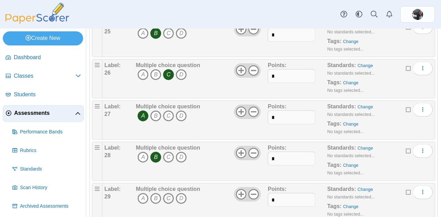
click at [168, 193] on icon "C" at bounding box center [168, 198] width 11 height 11
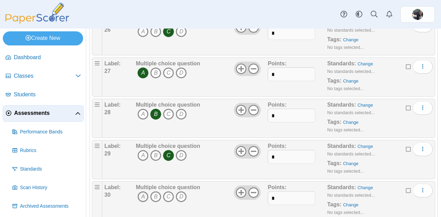
click at [142, 192] on icon "A" at bounding box center [142, 197] width 11 height 11
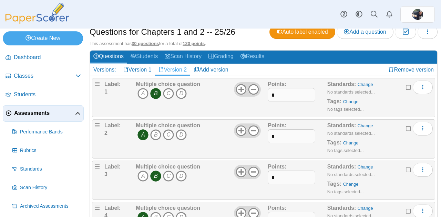
scroll to position [0, 0]
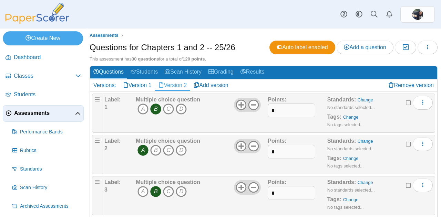
click at [143, 74] on link "Students" at bounding box center [144, 72] width 34 height 13
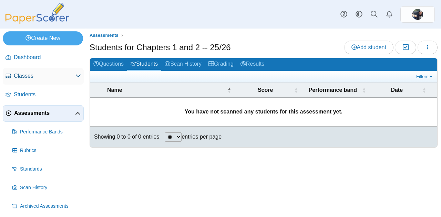
click at [58, 78] on span "Classes" at bounding box center [45, 76] width 62 height 8
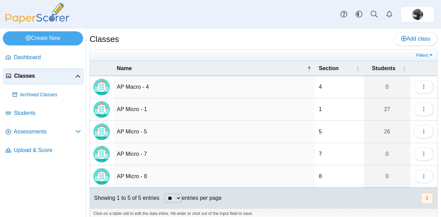
click at [208, 113] on td "AP Micro - 1" at bounding box center [214, 110] width 202 height 22
click at [427, 111] on button "button" at bounding box center [424, 110] width 20 height 14
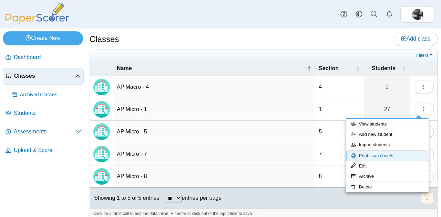
click at [388, 155] on link "Print scan sheets" at bounding box center [387, 156] width 83 height 10
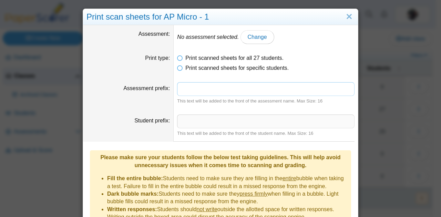
click at [212, 90] on input "Assessment prefix" at bounding box center [265, 89] width 177 height 14
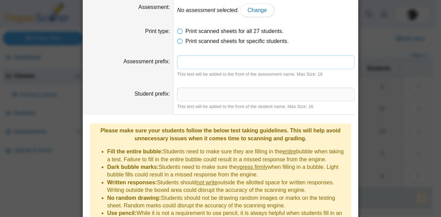
scroll to position [27, 0]
click at [241, 16] on link "Change" at bounding box center [258, 11] width 34 height 14
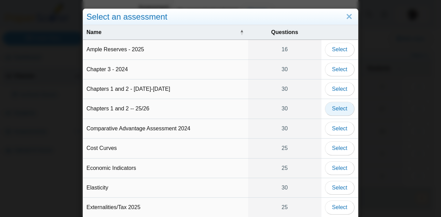
click at [334, 108] on span "Select" at bounding box center [339, 109] width 15 height 6
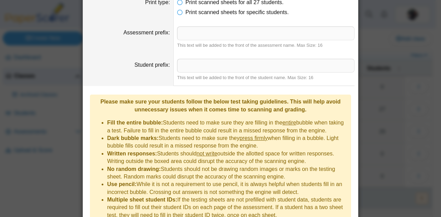
scroll to position [85, 0]
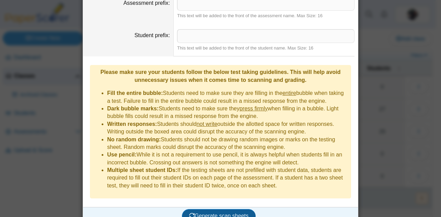
click at [209, 213] on span "Generate scan sheets" at bounding box center [219, 216] width 60 height 6
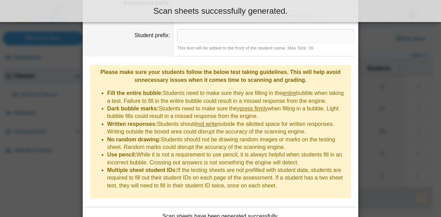
scroll to position [125, 0]
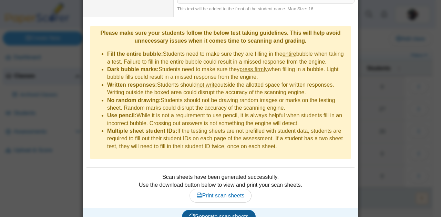
click at [228, 193] on span "Print scan sheets" at bounding box center [221, 196] width 48 height 6
click at [216, 210] on button "Generate scan sheets" at bounding box center [219, 217] width 74 height 14
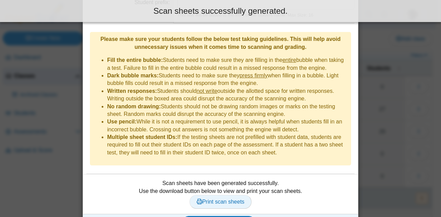
click at [215, 199] on span "Print scan sheets" at bounding box center [221, 202] width 48 height 6
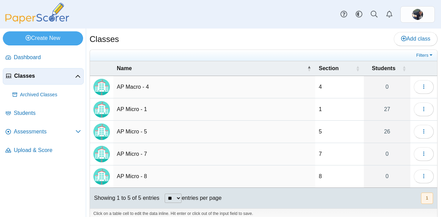
click at [166, 102] on td "AP Micro - 1" at bounding box center [214, 110] width 202 height 22
click at [295, 31] on div "Classes Add class Filters 4 0" at bounding box center [263, 123] width 355 height 189
click at [198, 24] on div "Dashboard Classes Archived classes Students Assessments" at bounding box center [220, 14] width 441 height 29
click at [28, 137] on link "Assessments" at bounding box center [43, 132] width 81 height 17
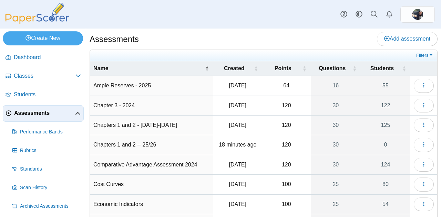
click at [169, 142] on td "Chapters 1 and 2 -- 25/26" at bounding box center [151, 145] width 123 height 20
click at [414, 142] on button "button" at bounding box center [424, 145] width 20 height 14
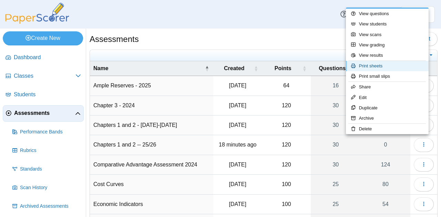
click at [377, 69] on link "Print sheets" at bounding box center [387, 66] width 83 height 10
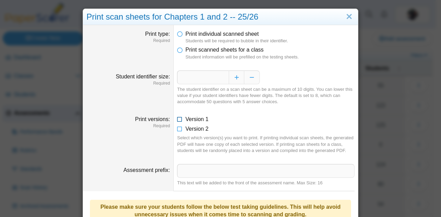
click at [177, 119] on icon at bounding box center [180, 118] width 6 height 5
click at [177, 128] on icon at bounding box center [180, 127] width 6 height 5
click at [228, 122] on li "Version 1" at bounding box center [265, 120] width 177 height 8
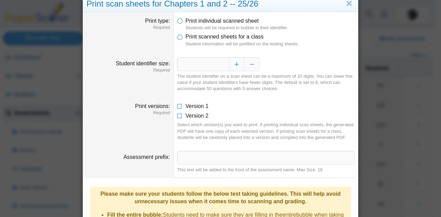
scroll to position [13, 0]
click at [180, 38] on icon at bounding box center [180, 35] width 6 height 5
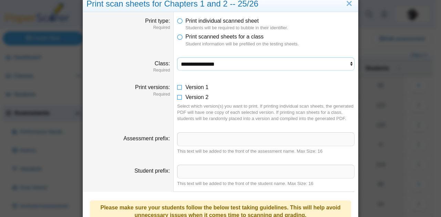
click at [241, 66] on select "**********" at bounding box center [265, 64] width 177 height 13
select select "**********"
click at [177, 58] on select "**********" at bounding box center [265, 64] width 177 height 13
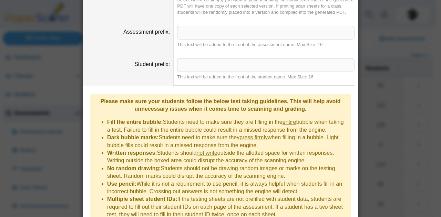
scroll to position [176, 0]
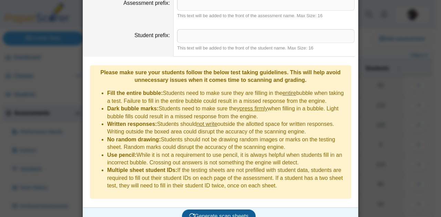
click at [218, 214] on span "Generate scan sheets" at bounding box center [219, 217] width 60 height 6
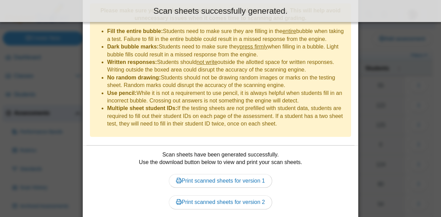
scroll to position [253, 0]
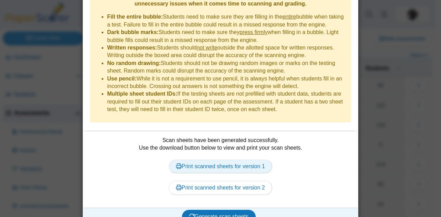
click at [241, 160] on link "Print scanned sheets for version 1" at bounding box center [220, 167] width 103 height 14
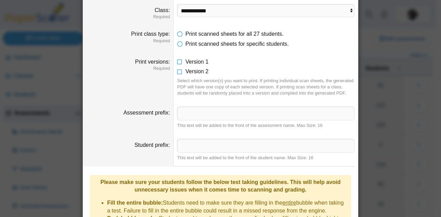
scroll to position [0, 0]
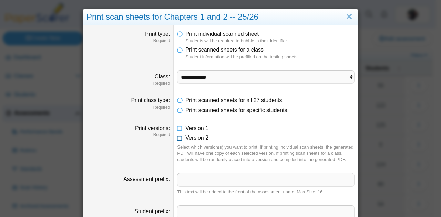
click at [177, 138] on icon at bounding box center [180, 136] width 6 height 5
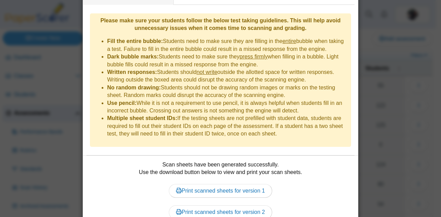
scroll to position [253, 0]
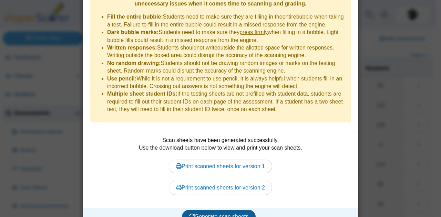
click at [229, 214] on span "Generate scan sheets" at bounding box center [219, 217] width 60 height 6
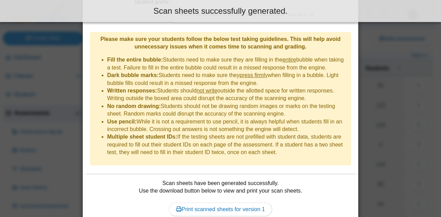
scroll to position [232, 0]
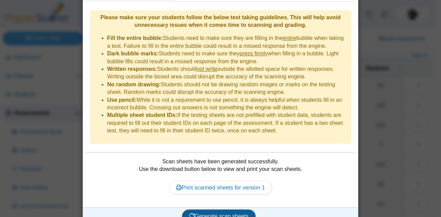
click at [236, 181] on link "Print scanned sheets for version 1" at bounding box center [220, 188] width 103 height 14
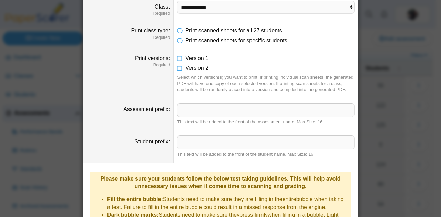
scroll to position [58, 0]
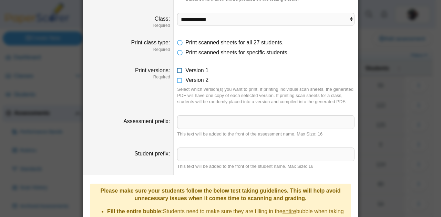
click at [177, 71] on icon at bounding box center [180, 69] width 6 height 5
click at [177, 78] on icon at bounding box center [180, 78] width 6 height 5
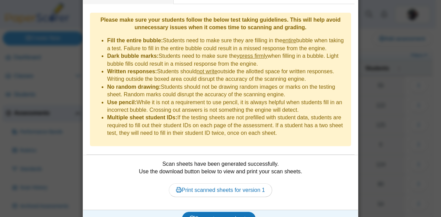
scroll to position [232, 0]
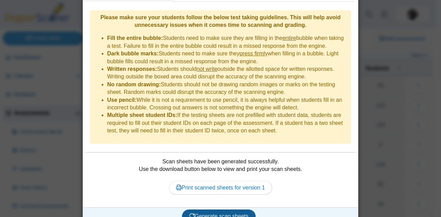
click at [227, 214] on span "Generate scan sheets" at bounding box center [219, 217] width 60 height 6
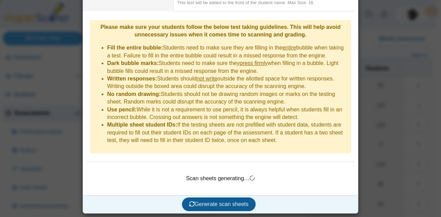
scroll to position [210, 0]
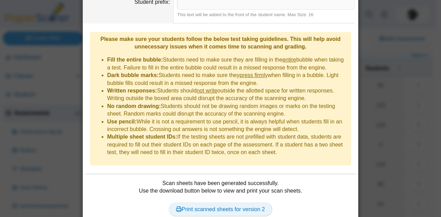
click at [242, 203] on link "Print scanned sheets for version 2" at bounding box center [220, 210] width 103 height 14
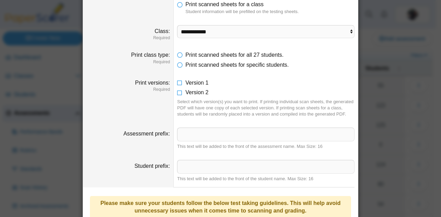
scroll to position [0, 0]
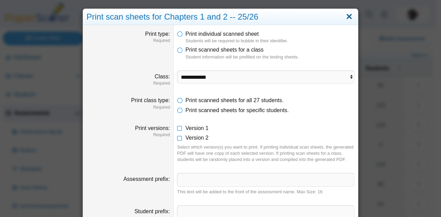
click at [348, 19] on link "Close" at bounding box center [349, 17] width 11 height 12
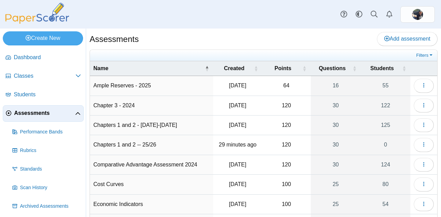
click at [116, 140] on td "Chapters 1 and 2 -- 25/26" at bounding box center [151, 145] width 123 height 20
click at [421, 145] on icon "button" at bounding box center [424, 145] width 6 height 6
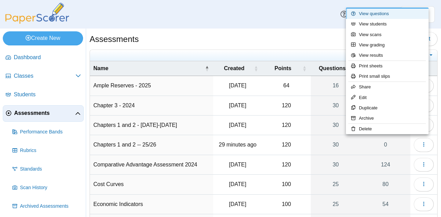
click at [369, 16] on link "View questions" at bounding box center [387, 14] width 83 height 10
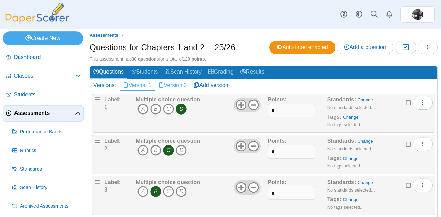
click at [173, 89] on link "Version 2" at bounding box center [172, 86] width 35 height 12
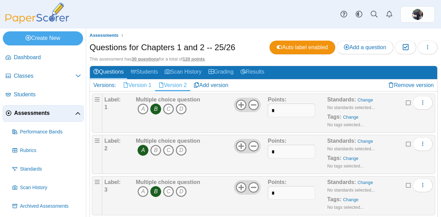
click at [137, 84] on link "Version 1" at bounding box center [137, 86] width 35 height 12
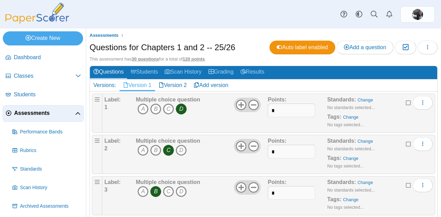
click at [39, 116] on span "Assessments" at bounding box center [44, 114] width 61 height 8
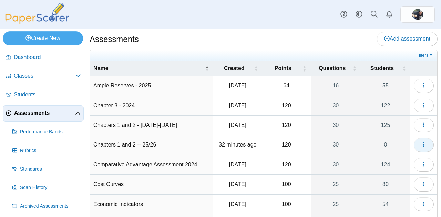
click at [421, 142] on icon "button" at bounding box center [424, 145] width 6 height 6
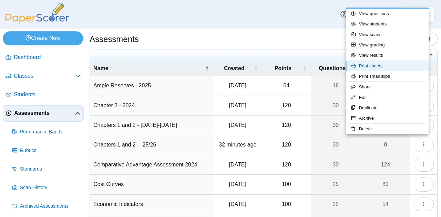
click at [378, 70] on link "Print sheets" at bounding box center [387, 66] width 83 height 10
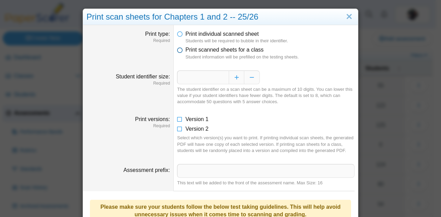
click at [177, 50] on icon at bounding box center [180, 48] width 6 height 5
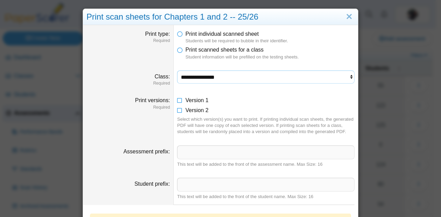
click at [187, 71] on select "**********" at bounding box center [265, 77] width 177 height 13
click at [346, 17] on link "Close" at bounding box center [349, 17] width 11 height 12
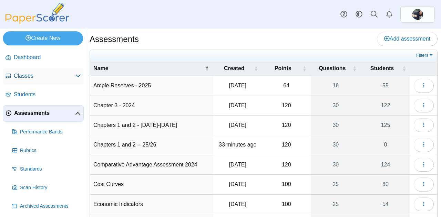
click at [17, 73] on span "Classes" at bounding box center [45, 76] width 62 height 8
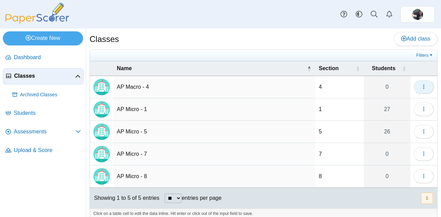
click at [424, 83] on button "button" at bounding box center [424, 87] width 20 height 14
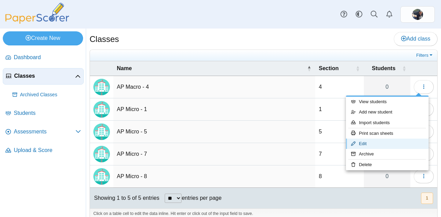
click at [365, 139] on link "Edit" at bounding box center [387, 144] width 83 height 10
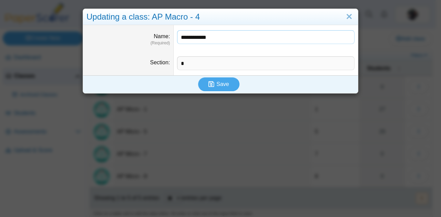
click at [225, 42] on input "**********" at bounding box center [265, 37] width 177 height 14
click at [216, 38] on input "**********" at bounding box center [265, 37] width 177 height 14
type input "**********"
click at [208, 84] on icon "submit" at bounding box center [211, 84] width 6 height 7
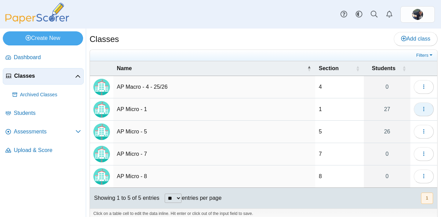
click at [421, 106] on span "button" at bounding box center [424, 109] width 6 height 6
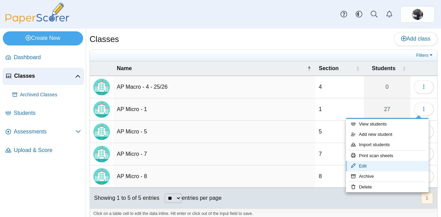
click at [365, 165] on link "Edit" at bounding box center [387, 166] width 83 height 10
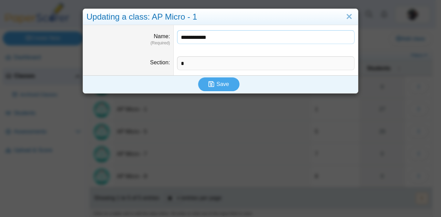
click at [228, 37] on input "**********" at bounding box center [265, 37] width 177 height 14
type input "**********"
click at [212, 81] on icon "submit" at bounding box center [211, 84] width 6 height 7
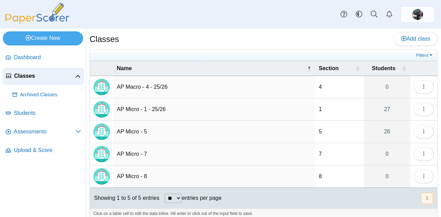
click at [212, 81] on td "AP Macro - 4 - 25/26" at bounding box center [214, 87] width 202 height 22
click at [421, 129] on icon "button" at bounding box center [424, 132] width 6 height 6
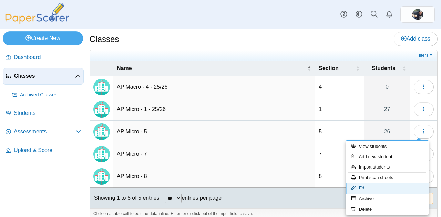
click at [360, 188] on link "Edit" at bounding box center [387, 188] width 83 height 10
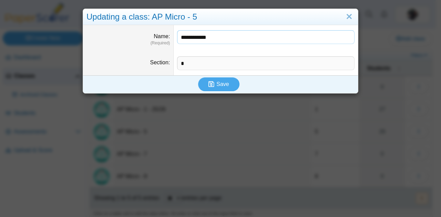
click at [222, 39] on input "**********" at bounding box center [265, 37] width 177 height 14
type input "**********"
click at [208, 86] on icon "submit" at bounding box center [211, 84] width 6 height 7
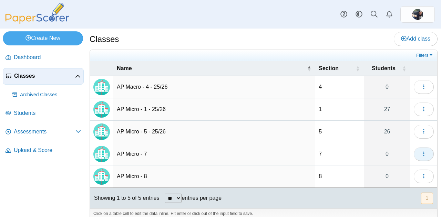
click at [419, 149] on button "button" at bounding box center [424, 154] width 20 height 14
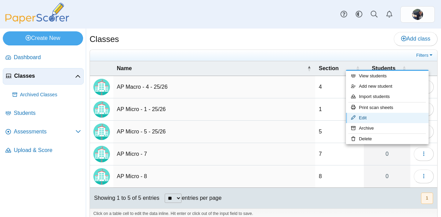
click at [368, 116] on link "Edit" at bounding box center [387, 118] width 83 height 10
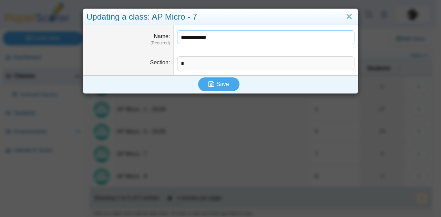
click at [237, 37] on input "**********" at bounding box center [265, 37] width 177 height 14
type input "**********"
click at [216, 84] on span "Save" at bounding box center [222, 84] width 12 height 6
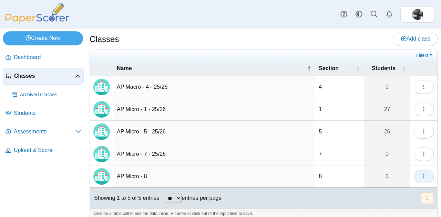
click at [423, 177] on use "button" at bounding box center [423, 176] width 1 height 4
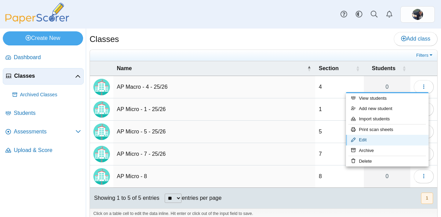
click at [371, 143] on link "Edit" at bounding box center [387, 140] width 83 height 10
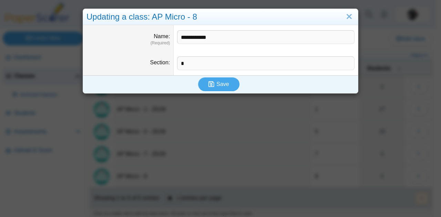
click at [219, 38] on input "**********" at bounding box center [265, 37] width 177 height 14
type input "**********"
click at [216, 86] on span "Save" at bounding box center [222, 84] width 12 height 6
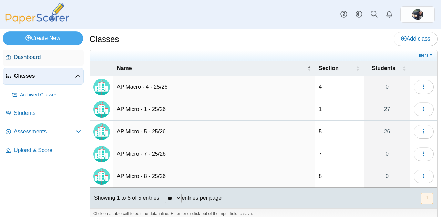
click at [28, 59] on span "Dashboard" at bounding box center [47, 58] width 67 height 8
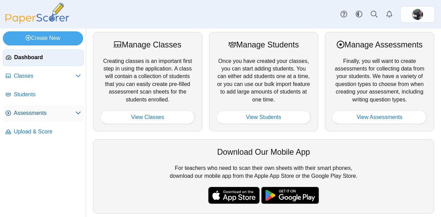
click at [64, 113] on span "Assessments" at bounding box center [45, 114] width 62 height 8
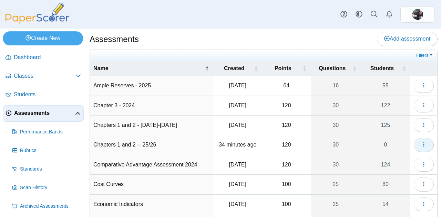
click at [421, 144] on icon "button" at bounding box center [424, 145] width 6 height 6
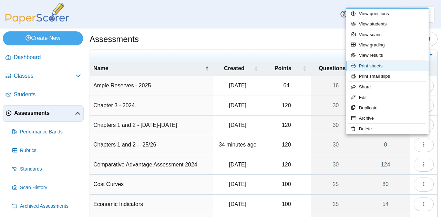
click at [370, 63] on link "Print sheets" at bounding box center [387, 66] width 83 height 10
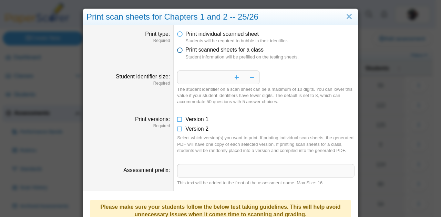
click at [179, 50] on icon at bounding box center [180, 48] width 6 height 5
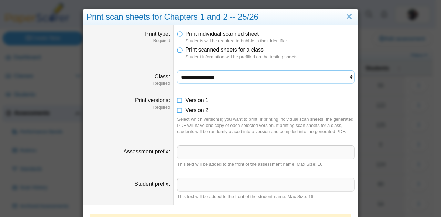
click at [186, 80] on select "**********" at bounding box center [265, 77] width 177 height 13
select select "**********"
click at [177, 71] on select "**********" at bounding box center [265, 77] width 177 height 13
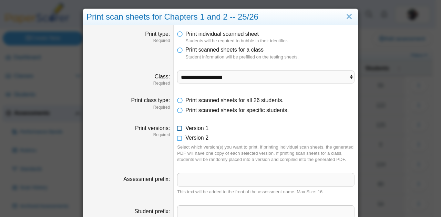
click at [178, 128] on icon at bounding box center [180, 127] width 6 height 5
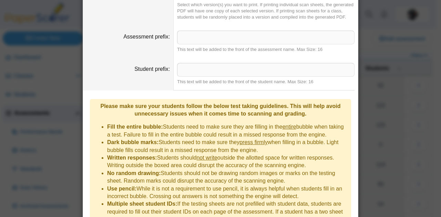
scroll to position [176, 0]
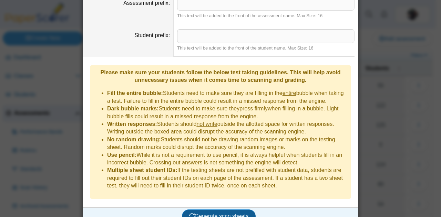
click at [202, 214] on span "Generate scan sheets" at bounding box center [219, 217] width 60 height 6
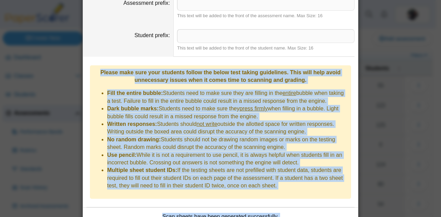
drag, startPoint x: 202, startPoint y: 205, endPoint x: 330, endPoint y: 53, distance: 198.3
click at [330, 53] on div "**********" at bounding box center [220, 56] width 275 height 415
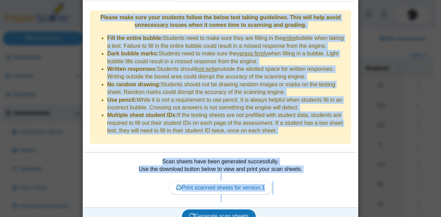
click at [286, 175] on div "Print scanned sheets for version 1" at bounding box center [220, 187] width 268 height 29
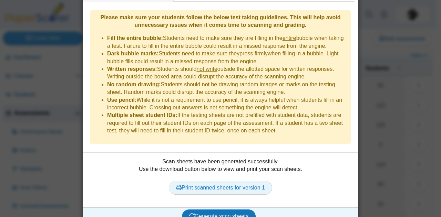
click at [229, 181] on link "Print scanned sheets for version 1" at bounding box center [220, 188] width 103 height 14
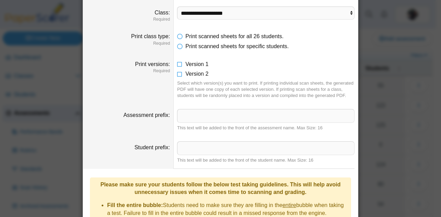
scroll to position [59, 0]
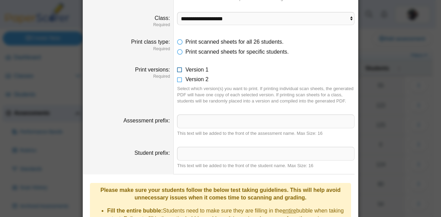
click at [177, 71] on icon at bounding box center [180, 68] width 6 height 5
click at [177, 78] on icon at bounding box center [180, 78] width 6 height 5
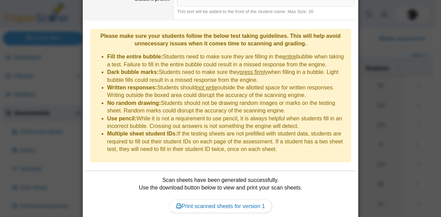
scroll to position [232, 0]
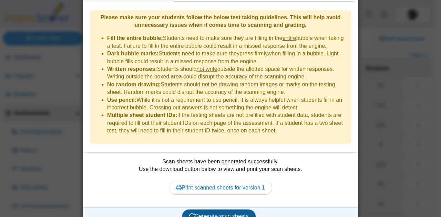
click at [232, 214] on span "Generate scan sheets" at bounding box center [219, 217] width 60 height 6
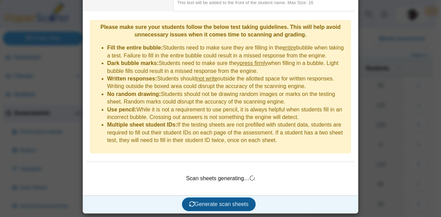
scroll to position [210, 0]
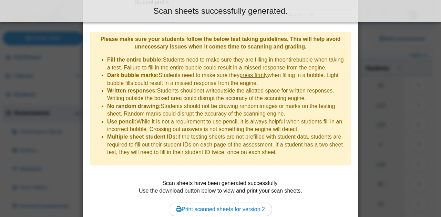
click at [252, 203] on link "Print scanned sheets for version 2" at bounding box center [220, 210] width 103 height 14
